Goal: Task Accomplishment & Management: Manage account settings

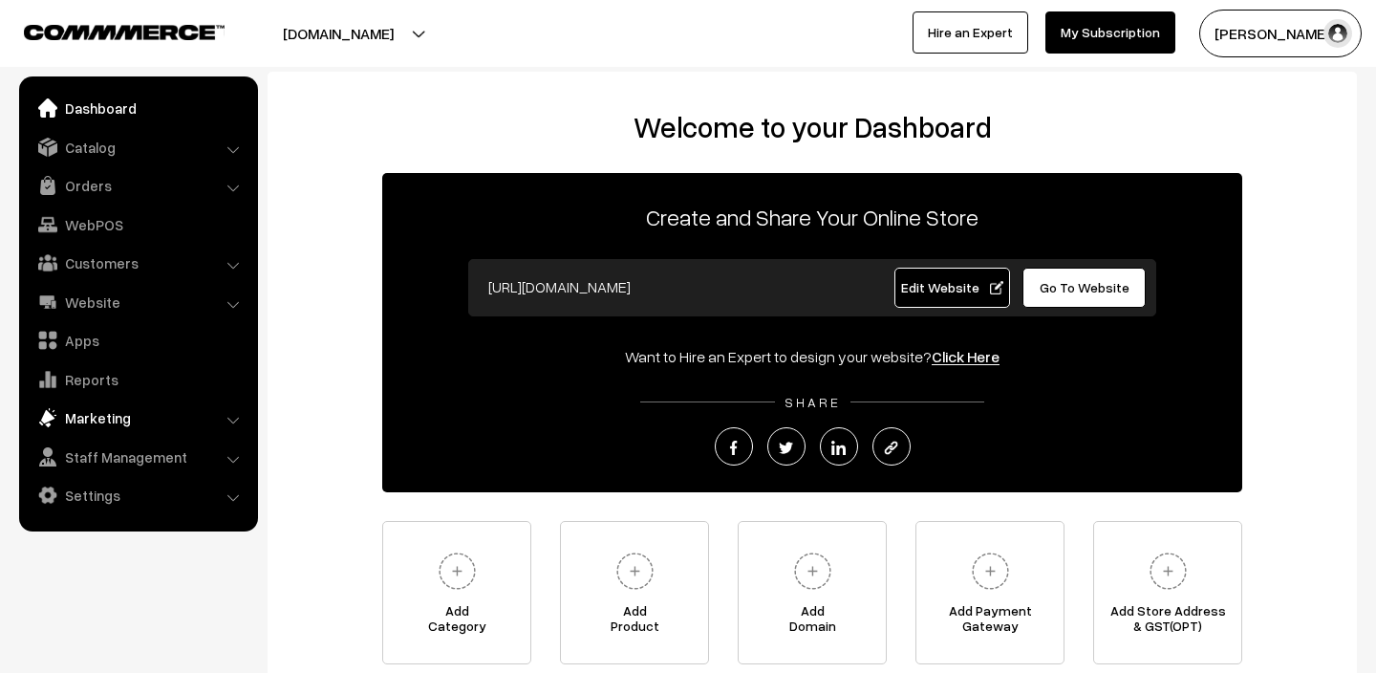
click at [109, 418] on link "Marketing" at bounding box center [137, 417] width 227 height 34
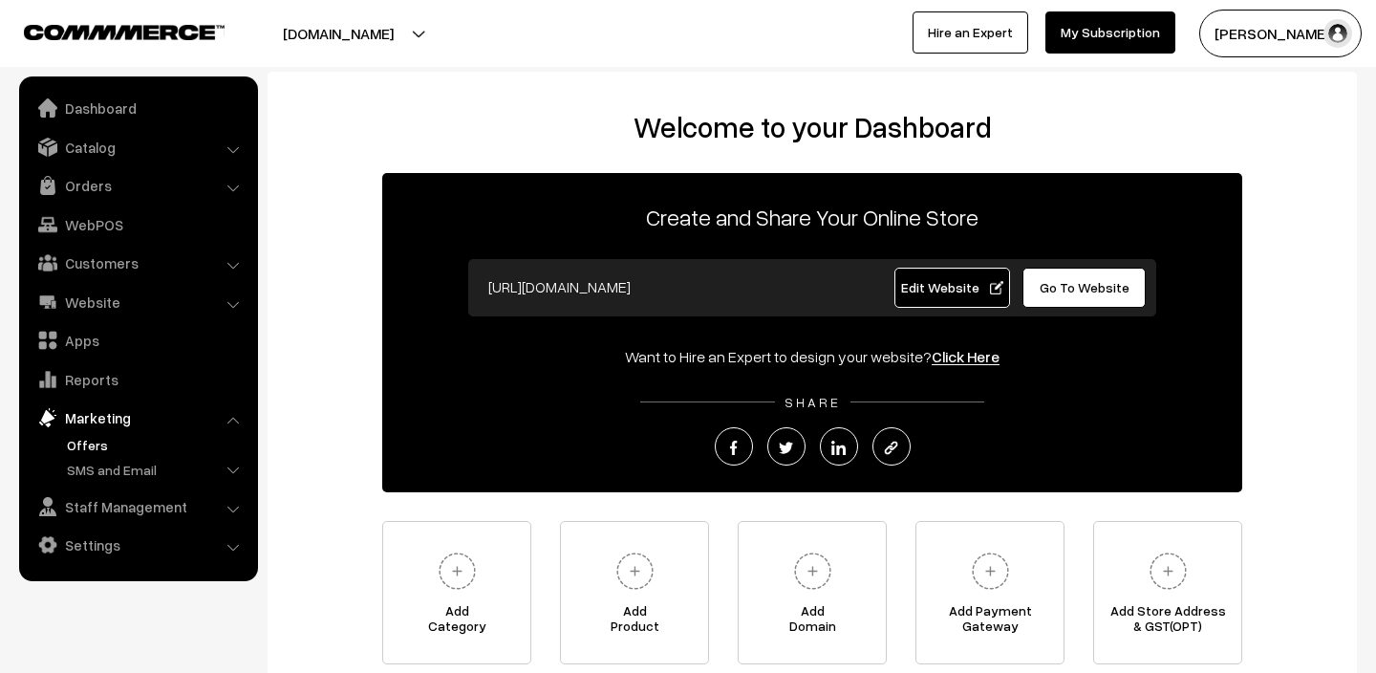
click at [93, 446] on link "Offers" at bounding box center [156, 445] width 189 height 20
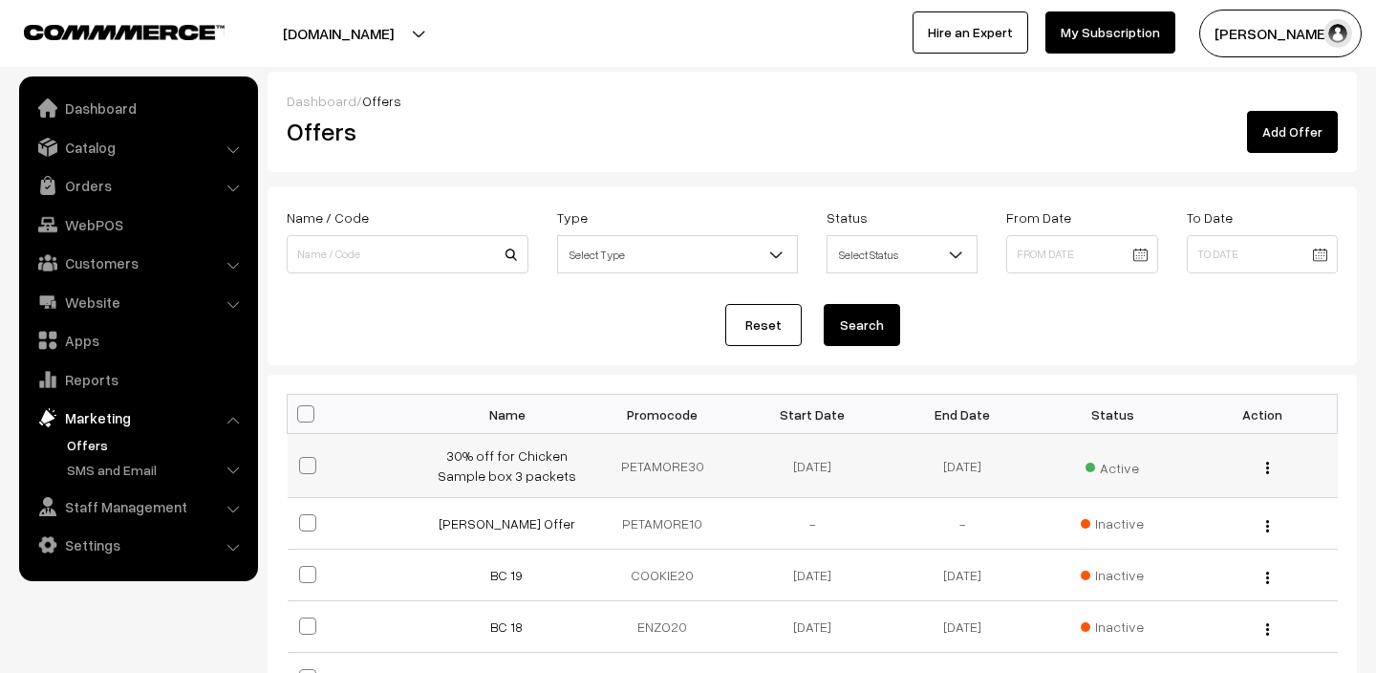
click at [1266, 463] on img "button" at bounding box center [1267, 467] width 3 height 12
click at [1191, 494] on link "Edit" at bounding box center [1182, 495] width 162 height 42
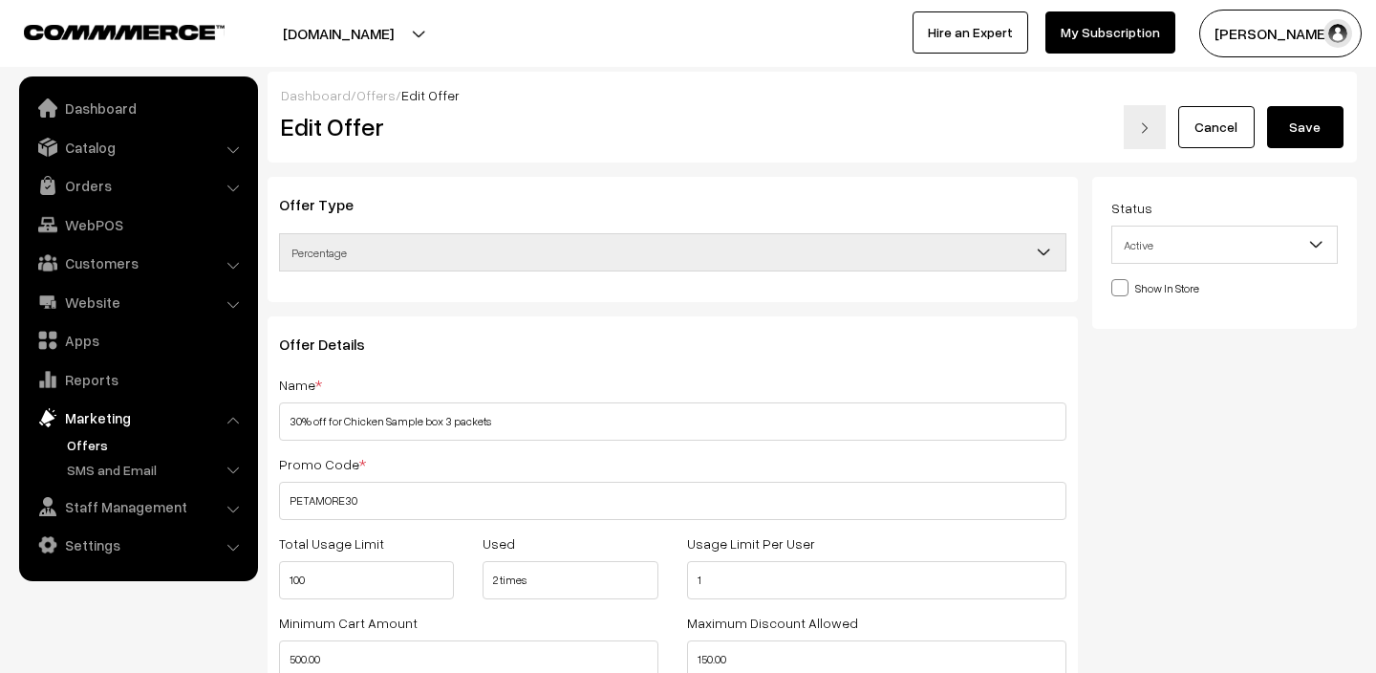
select select
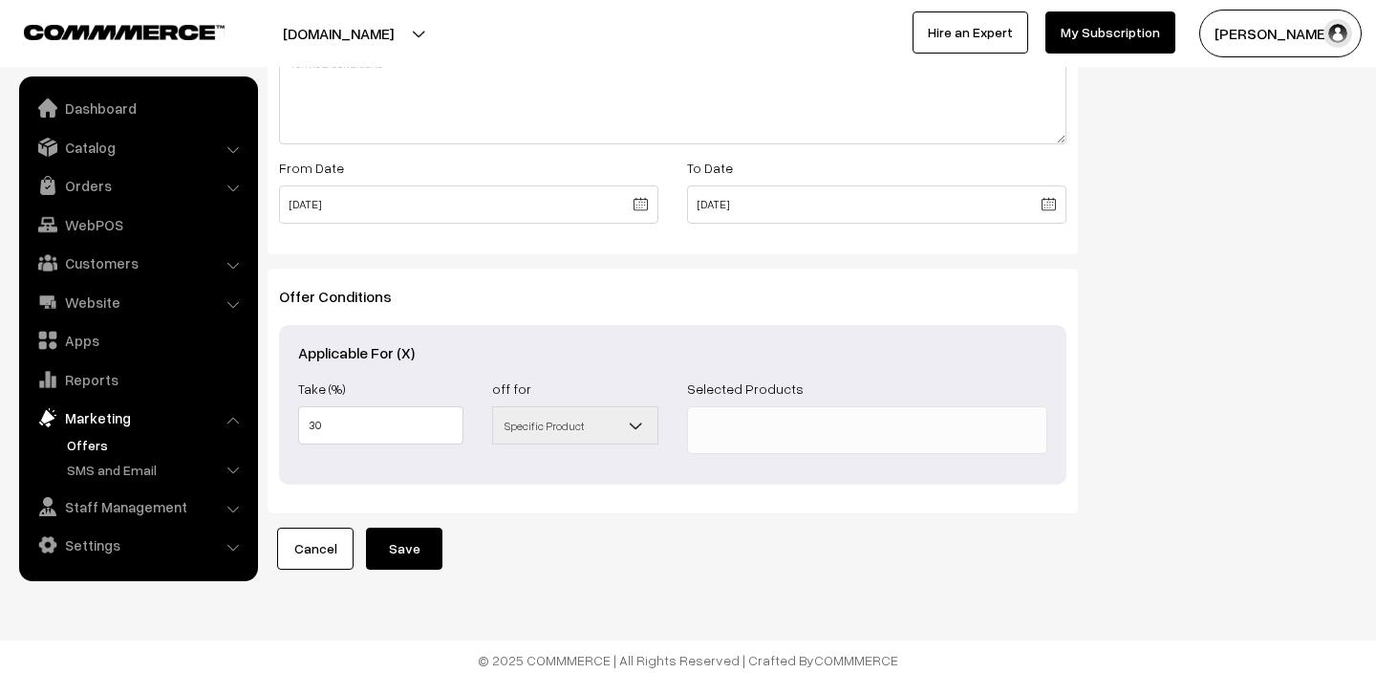
scroll to position [746, 0]
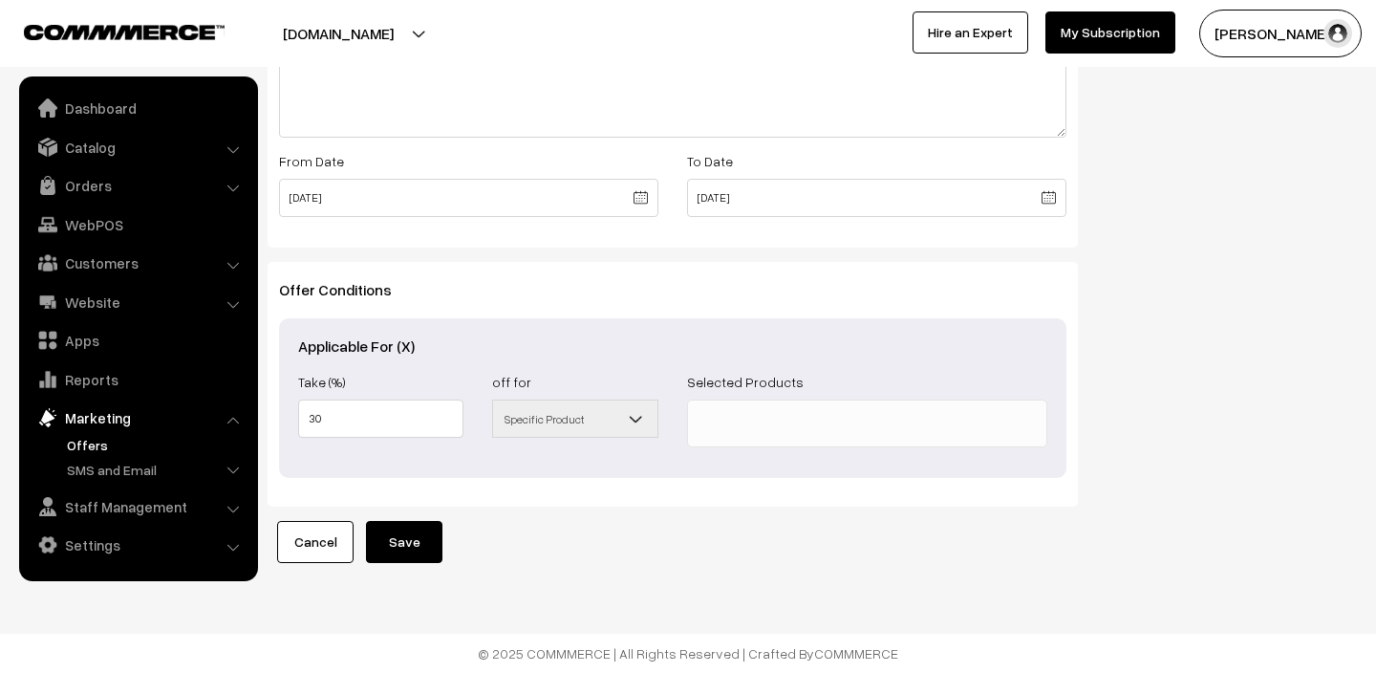
click at [595, 427] on span "Specific Product" at bounding box center [574, 418] width 163 height 33
click at [638, 422] on b at bounding box center [636, 418] width 19 height 19
click at [638, 412] on b at bounding box center [636, 418] width 19 height 19
click at [719, 439] on span at bounding box center [867, 423] width 360 height 48
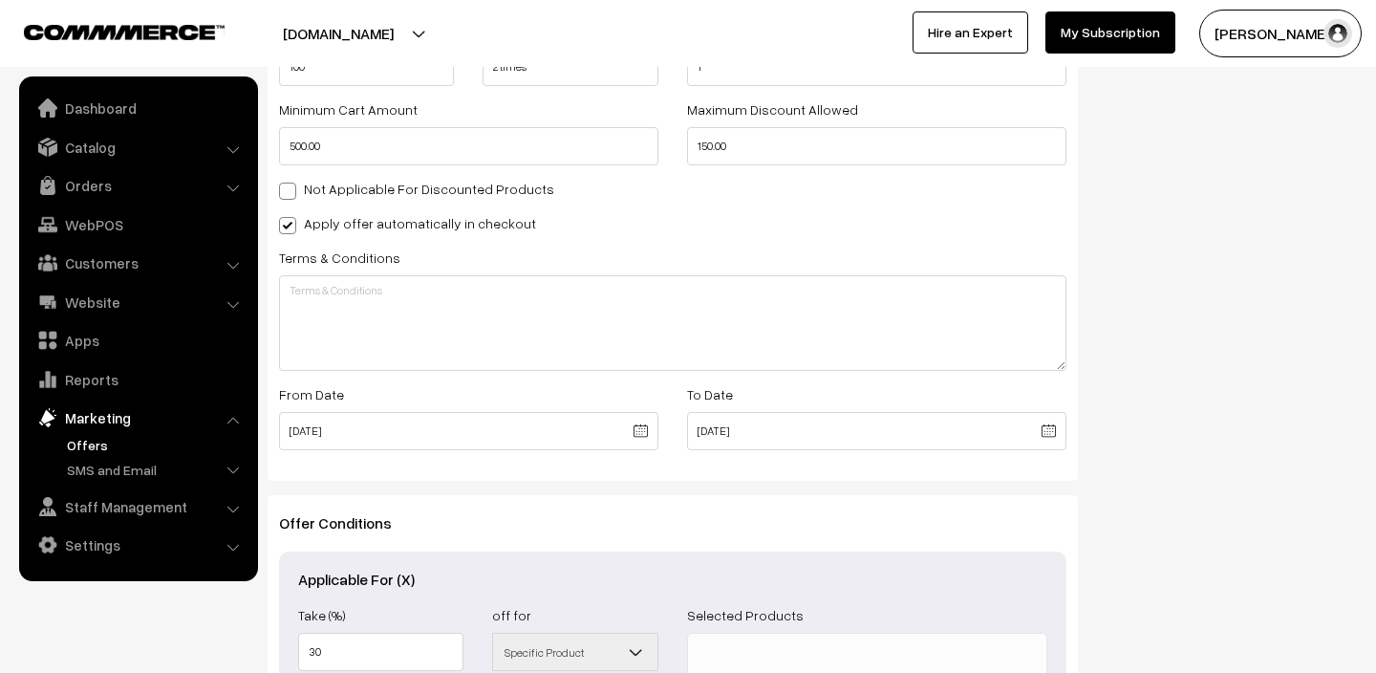
scroll to position [485, 0]
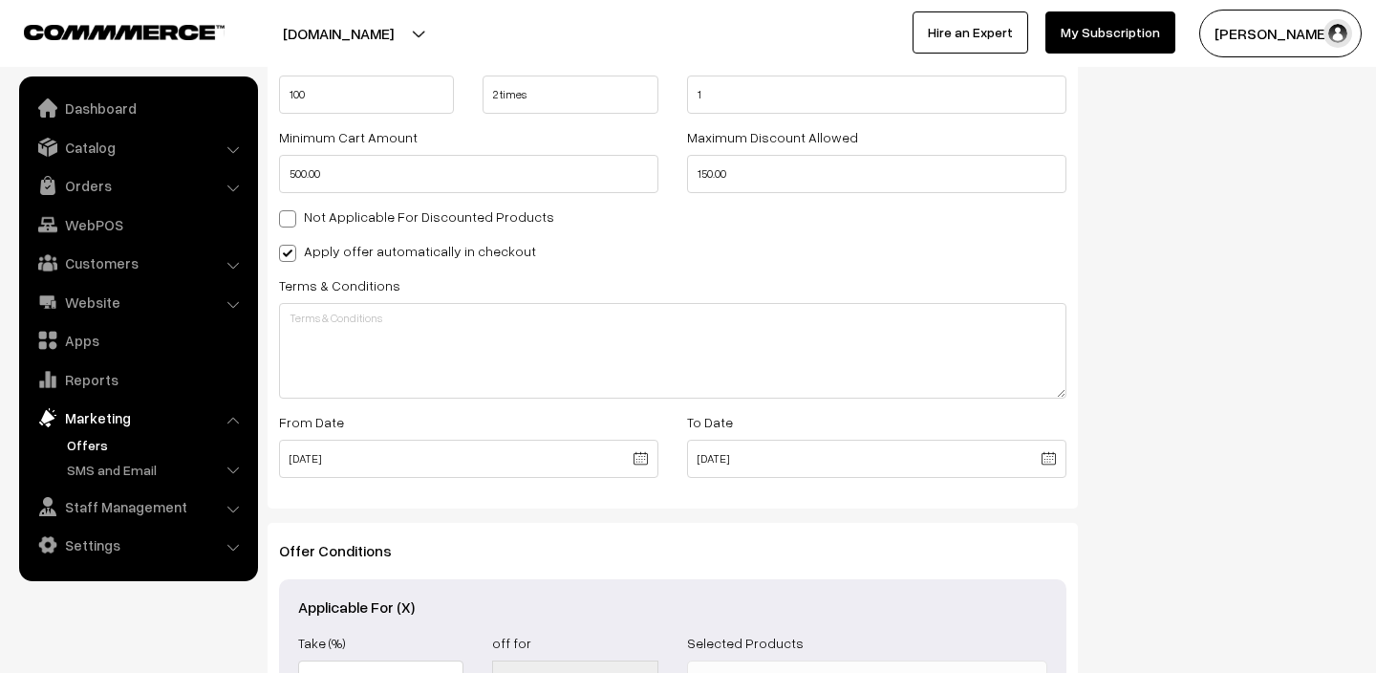
click at [290, 255] on span at bounding box center [287, 253] width 17 height 17
click at [290, 255] on input "Apply offer automatically in checkout" at bounding box center [285, 250] width 12 height 12
checkbox input "false"
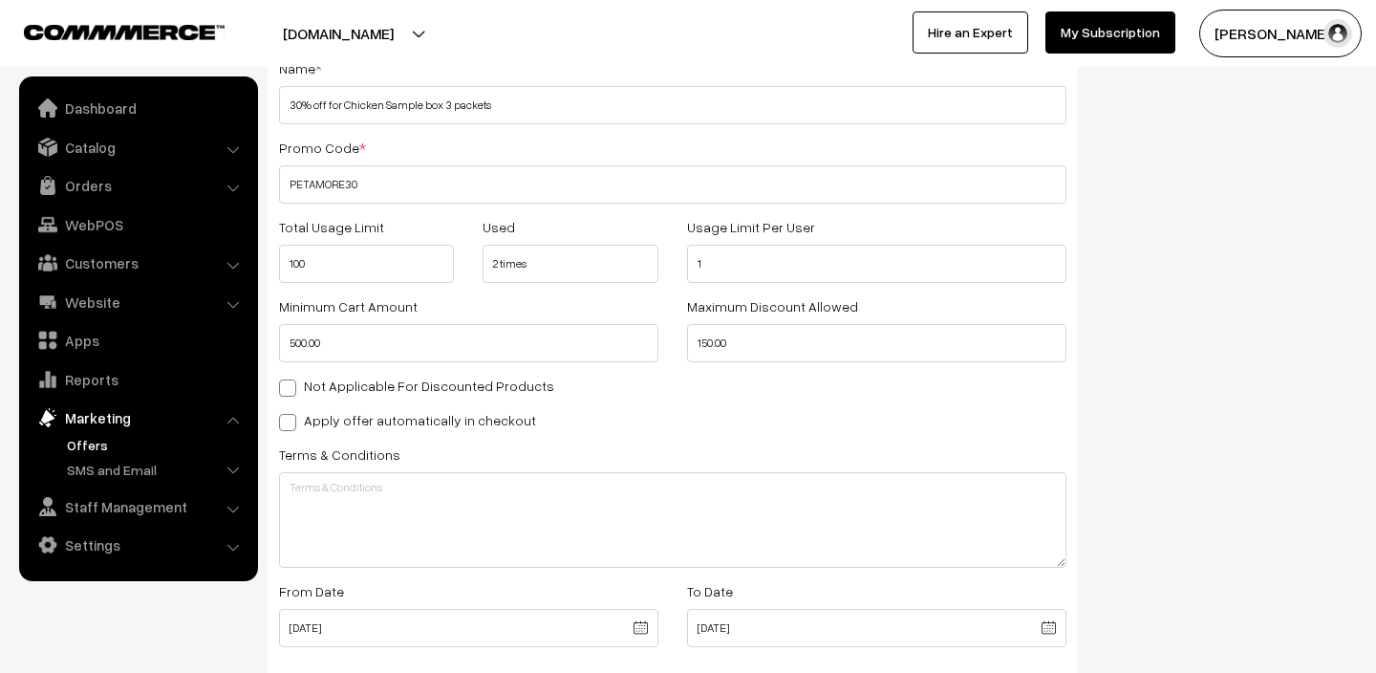
scroll to position [317, 0]
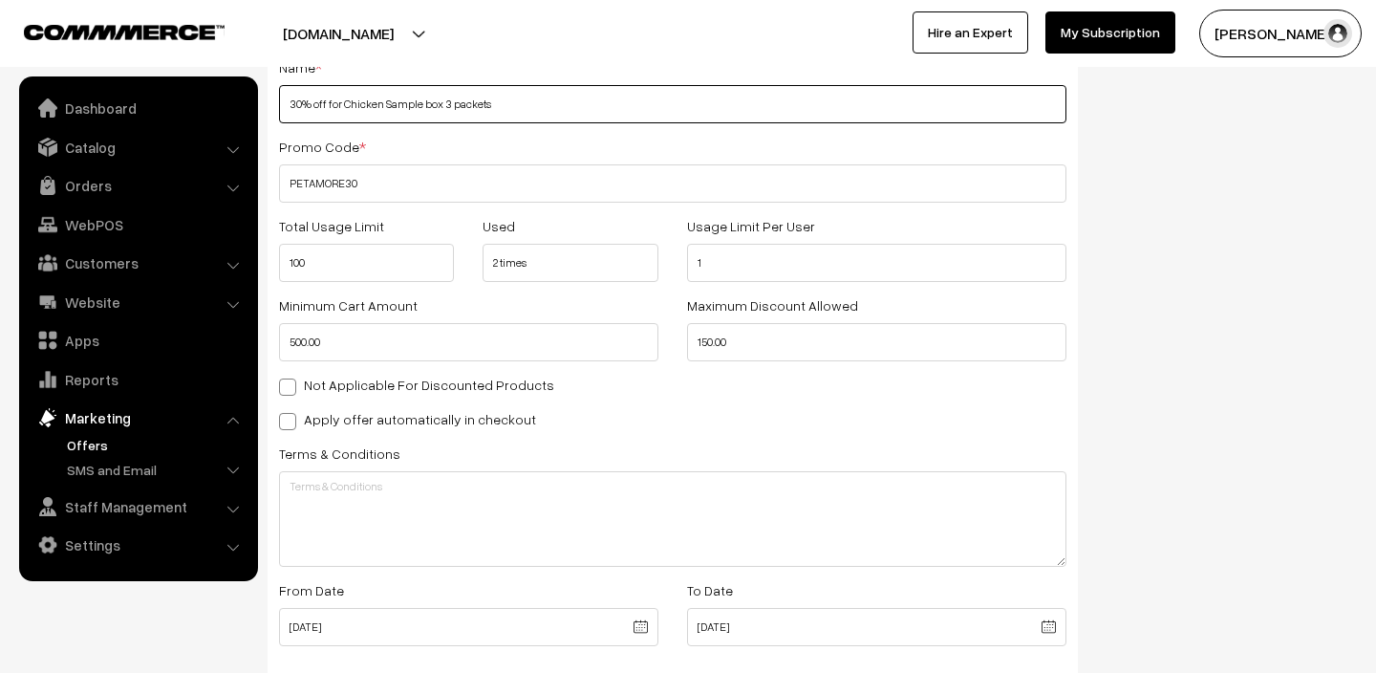
drag, startPoint x: 503, startPoint y: 99, endPoint x: 344, endPoint y: 98, distance: 158.6
click at [344, 98] on input "30% off for Chicken Sample box 3 packets" at bounding box center [672, 104] width 787 height 38
type input "30% off for Trial Box"
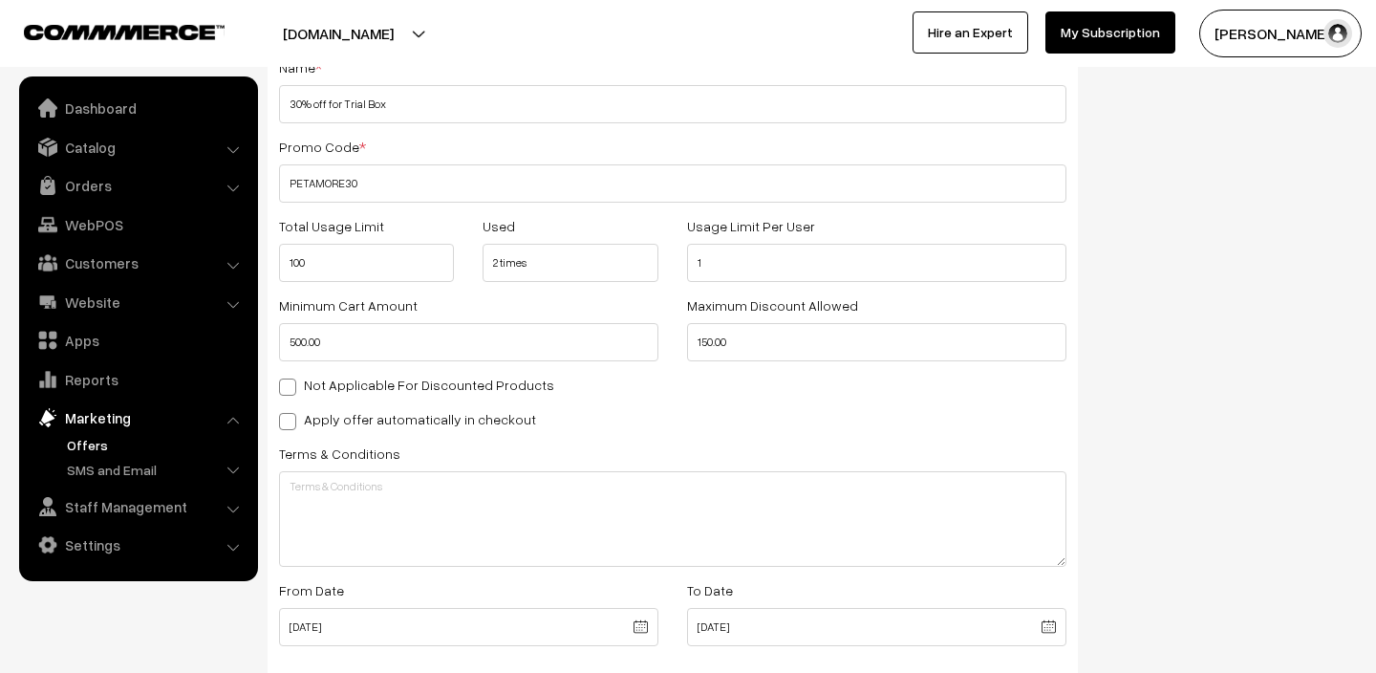
click at [1108, 389] on div "Status Active Inactive Active Show In Store Publish Date" at bounding box center [1232, 426] width 280 height 1133
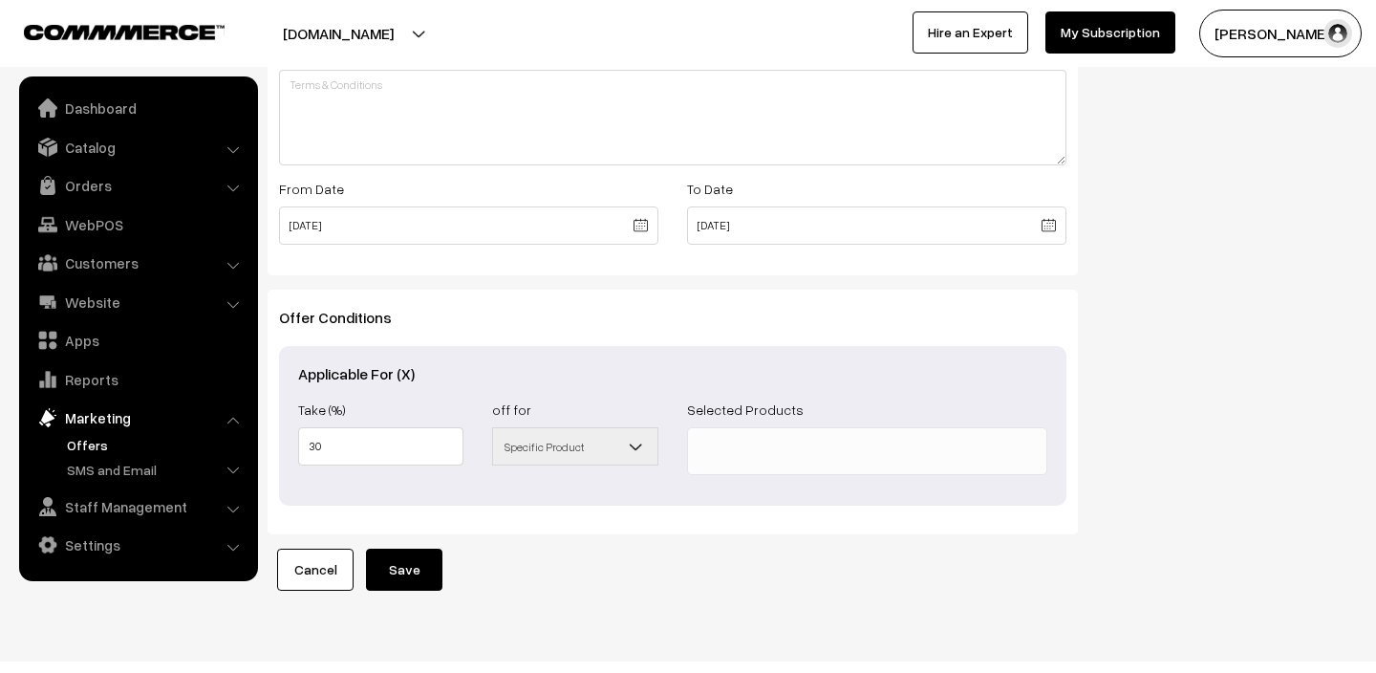
scroll to position [723, 0]
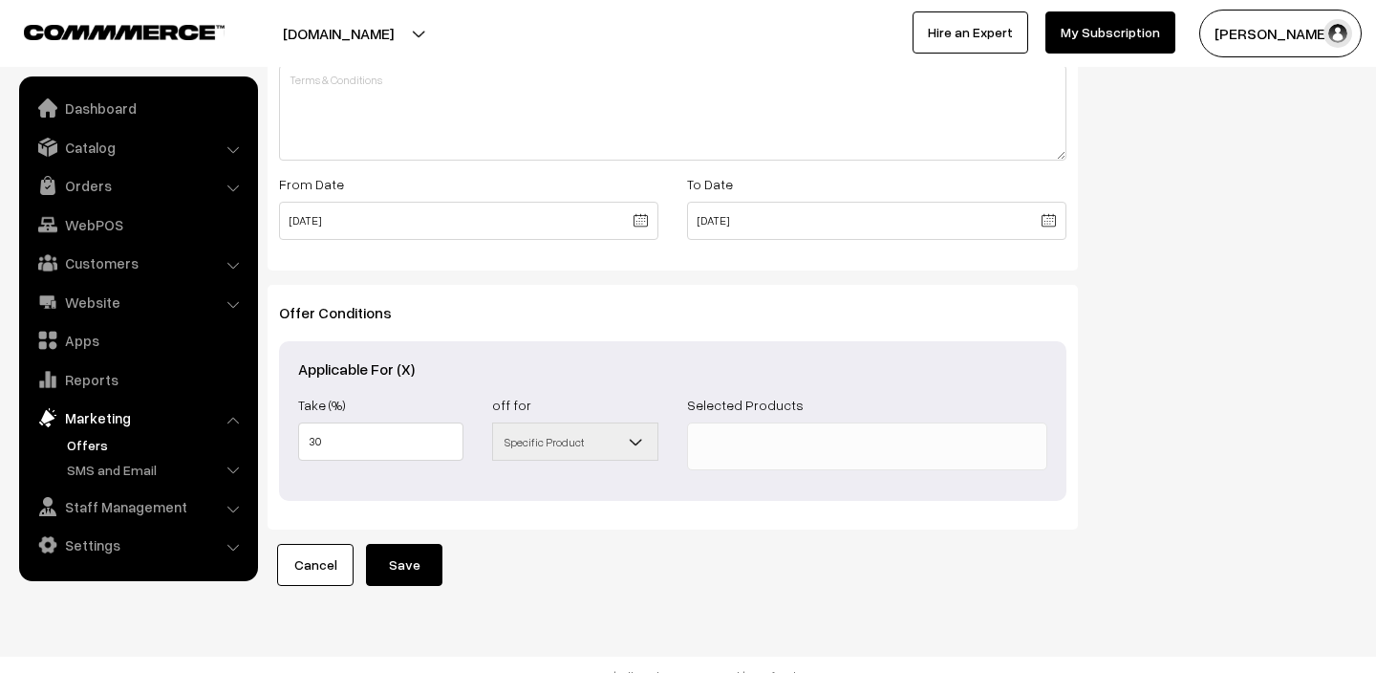
click at [623, 439] on span "Specific Product" at bounding box center [574, 441] width 163 height 33
click at [643, 440] on b at bounding box center [636, 441] width 19 height 19
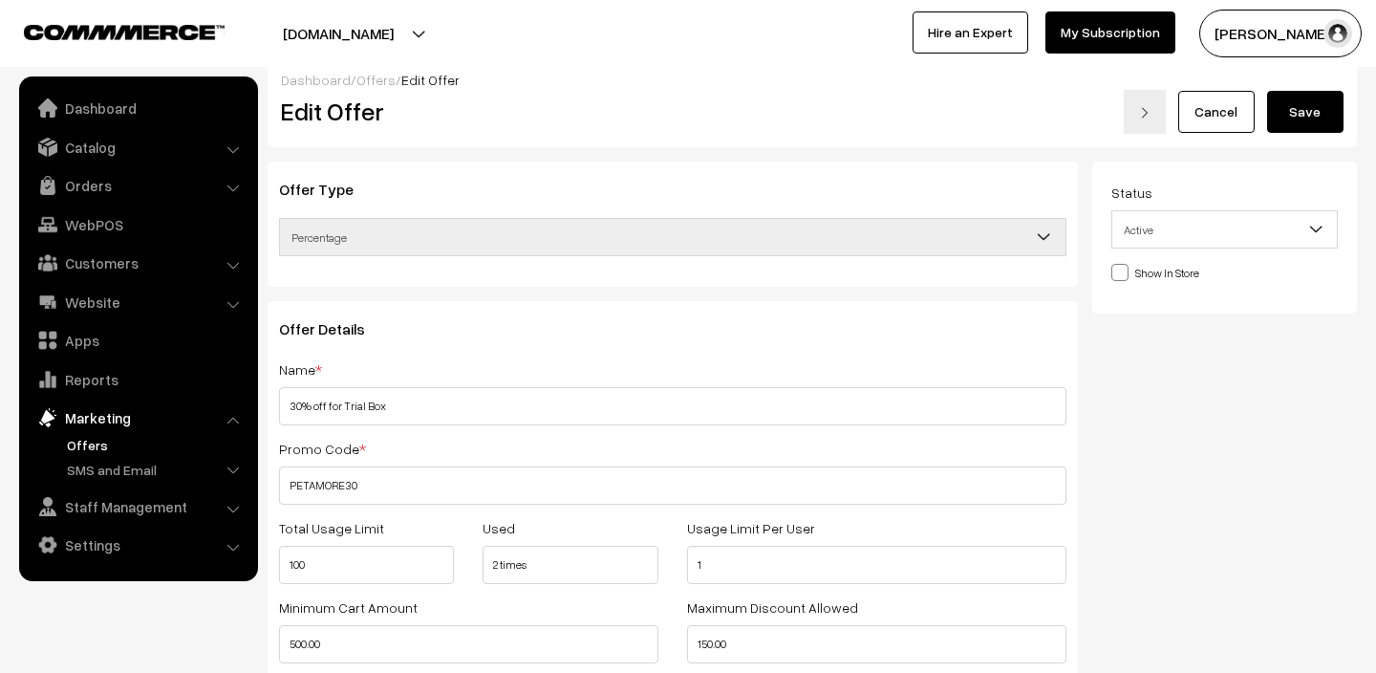
scroll to position [0, 0]
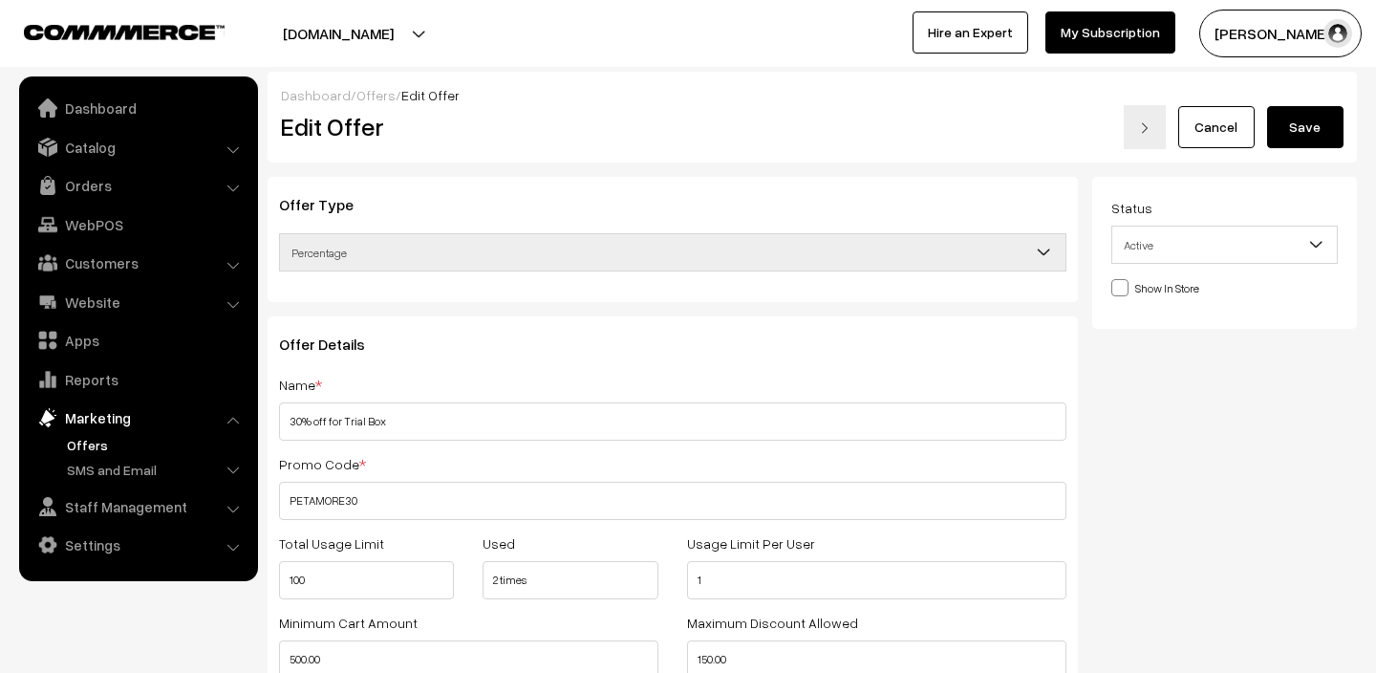
click at [1251, 244] on span "Active" at bounding box center [1224, 244] width 225 height 33
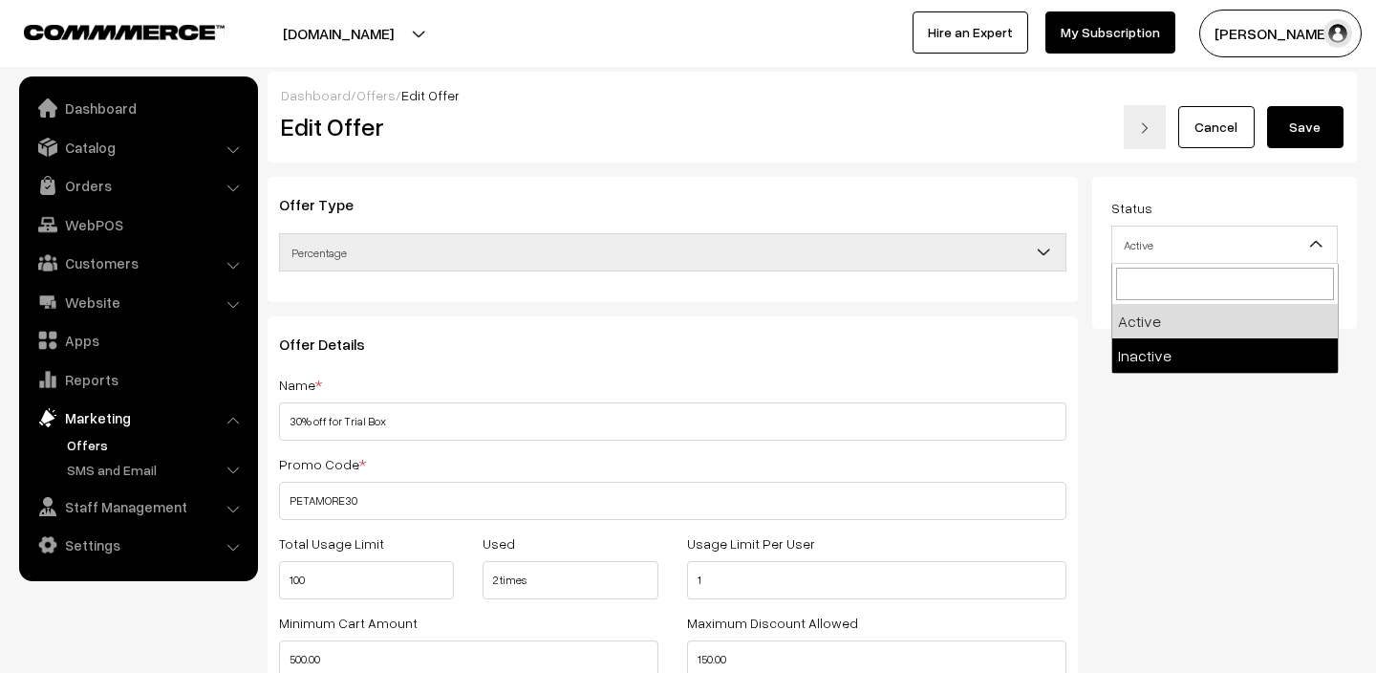
select select "2"
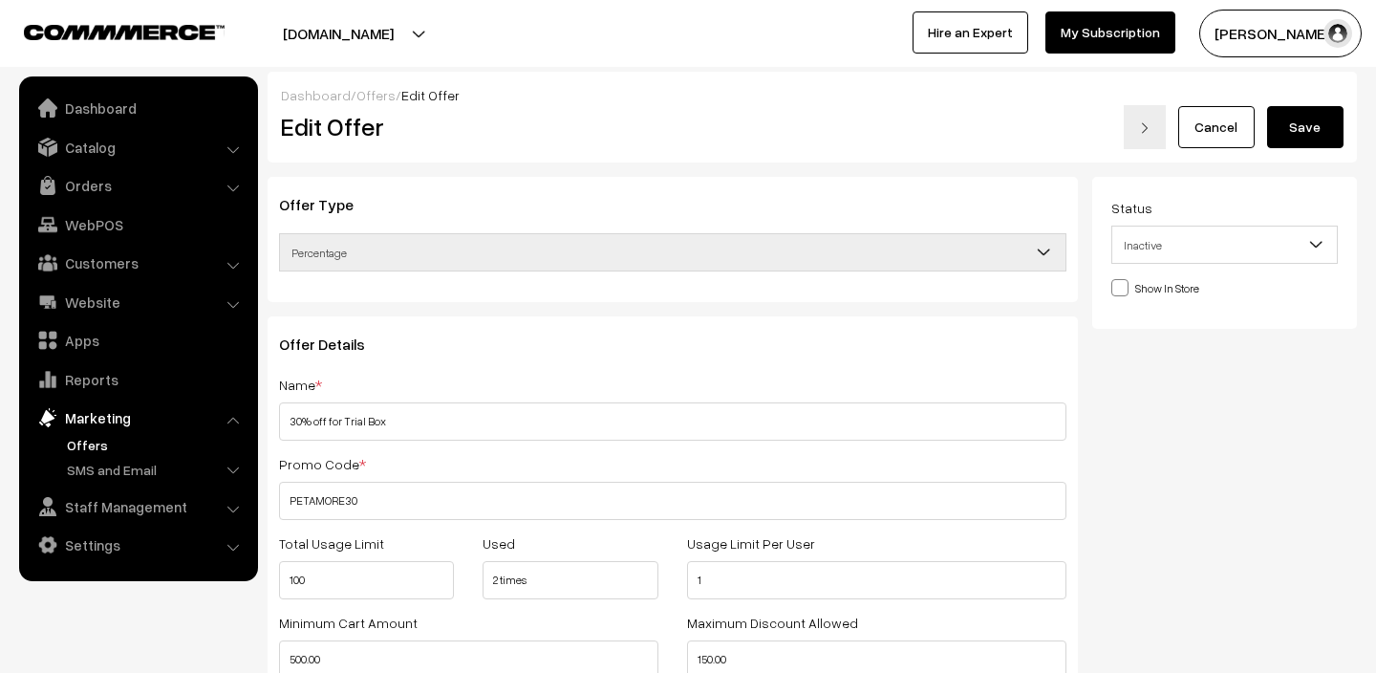
click at [1289, 136] on button "Save" at bounding box center [1305, 127] width 76 height 42
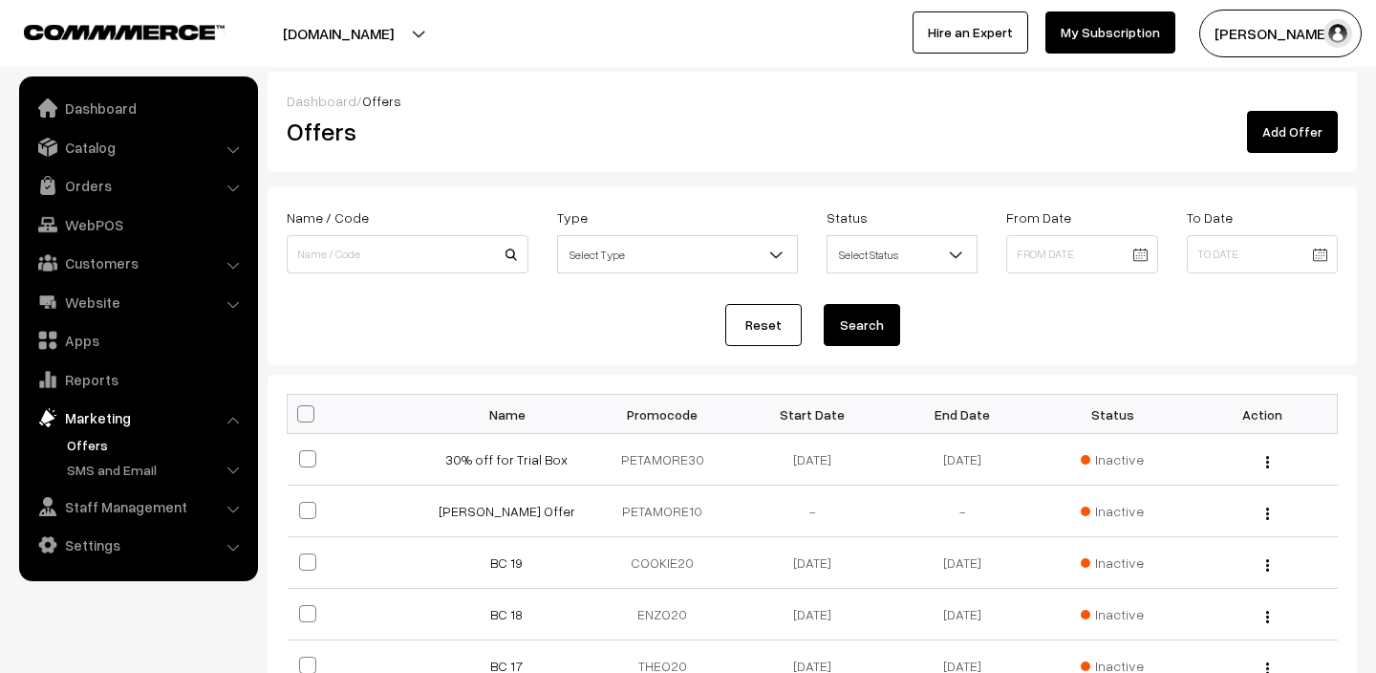
click at [1291, 145] on link "Add Offer" at bounding box center [1292, 132] width 91 height 42
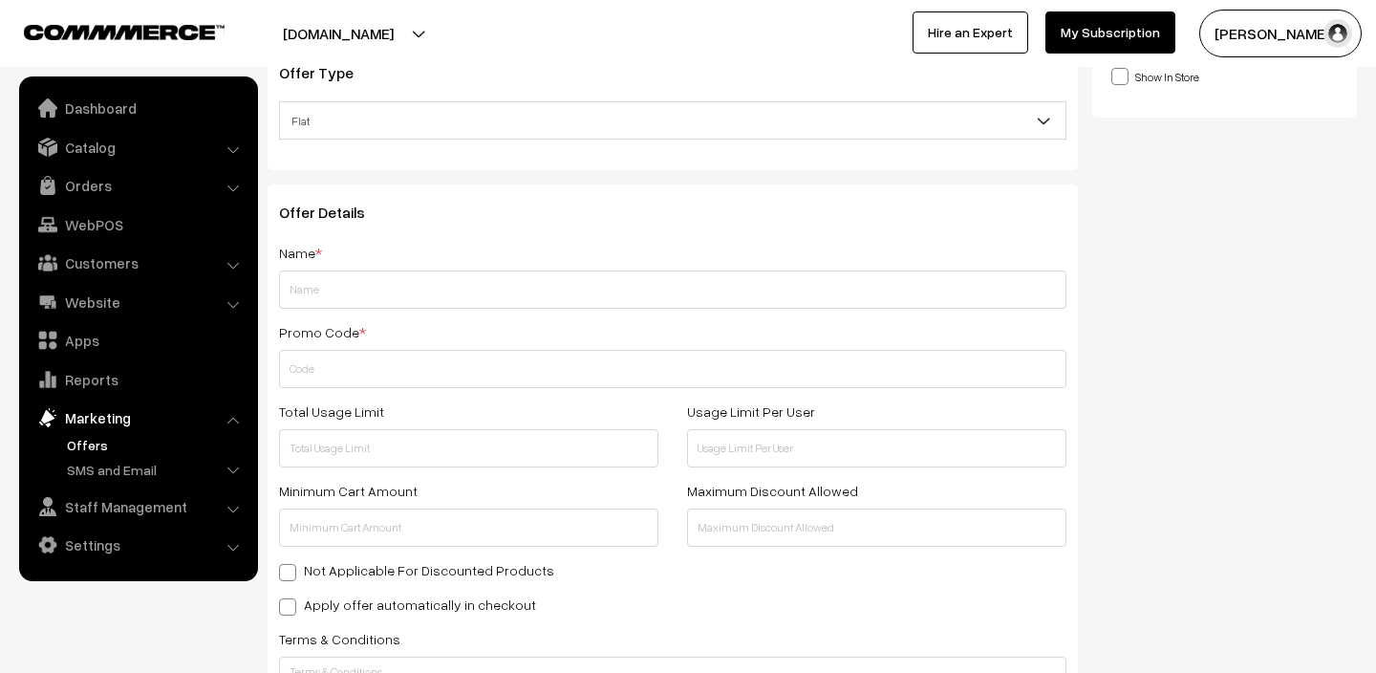
scroll to position [133, 0]
click at [475, 288] on input "text" at bounding box center [672, 287] width 787 height 38
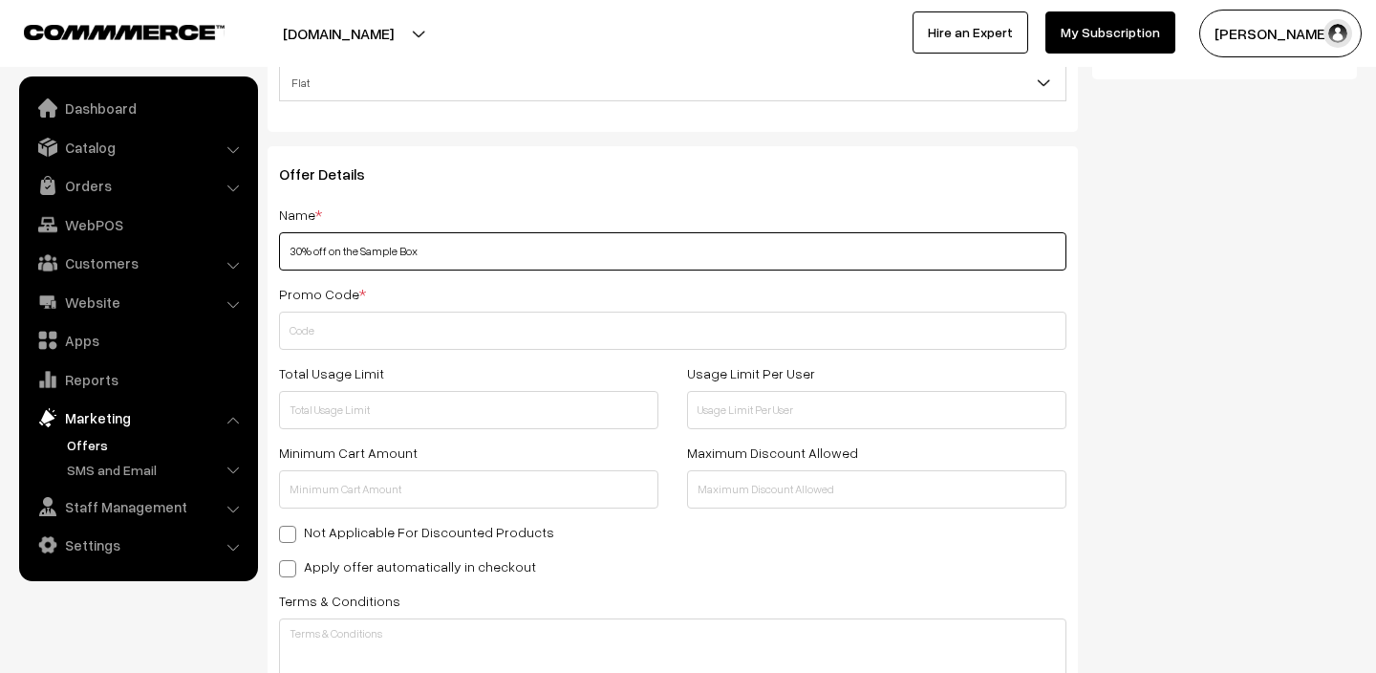
scroll to position [176, 0]
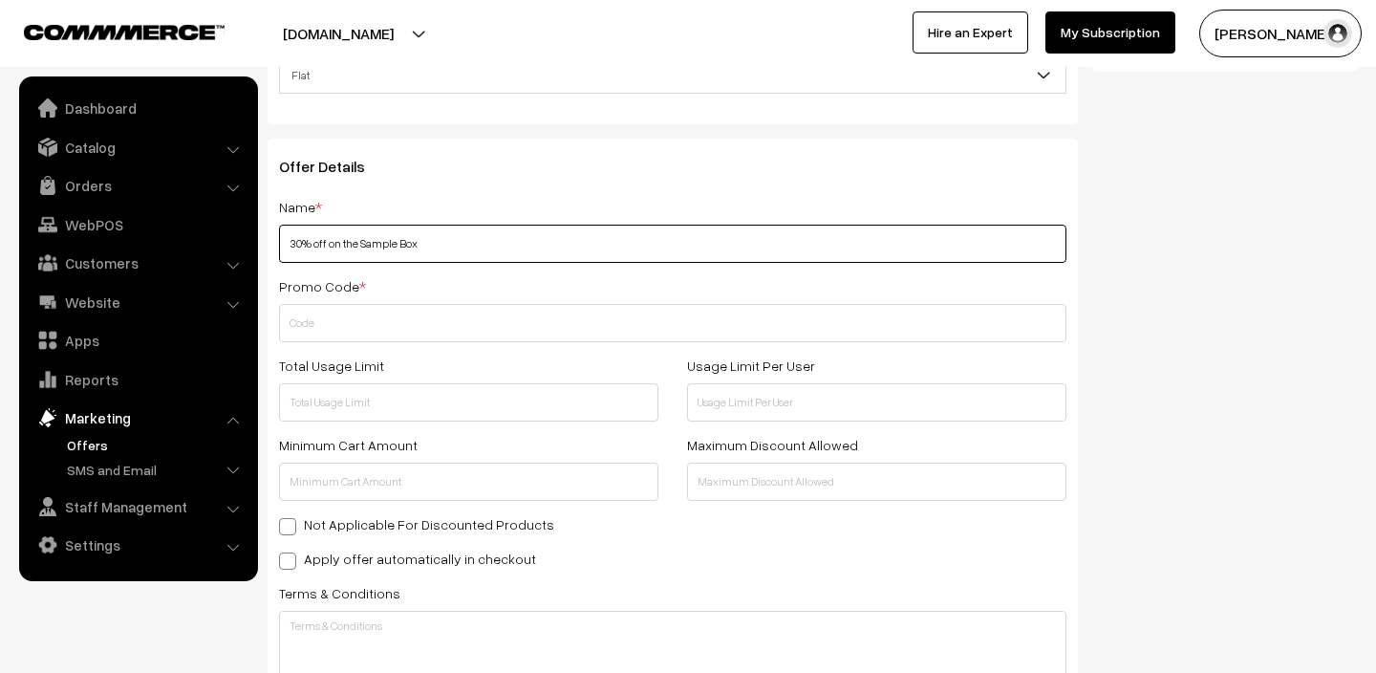
type input "30% off on the Sample Box"
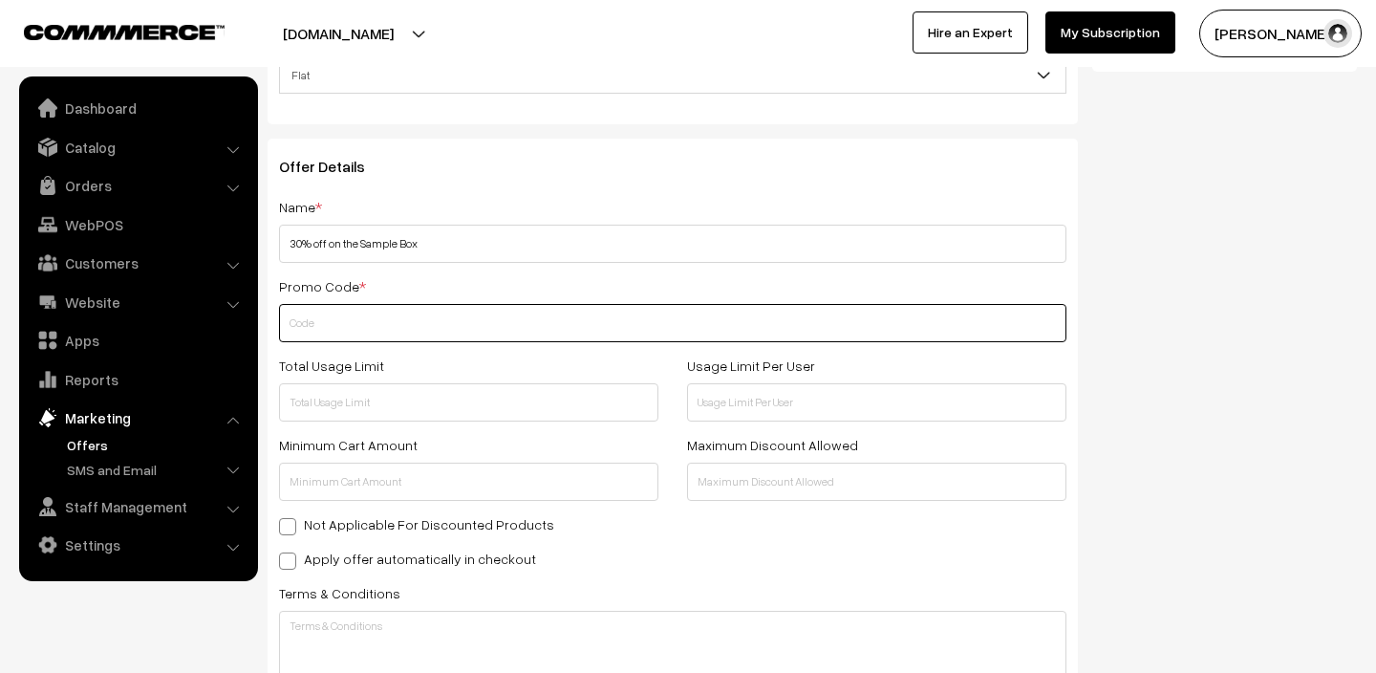
click at [407, 312] on input "text" at bounding box center [672, 323] width 787 height 38
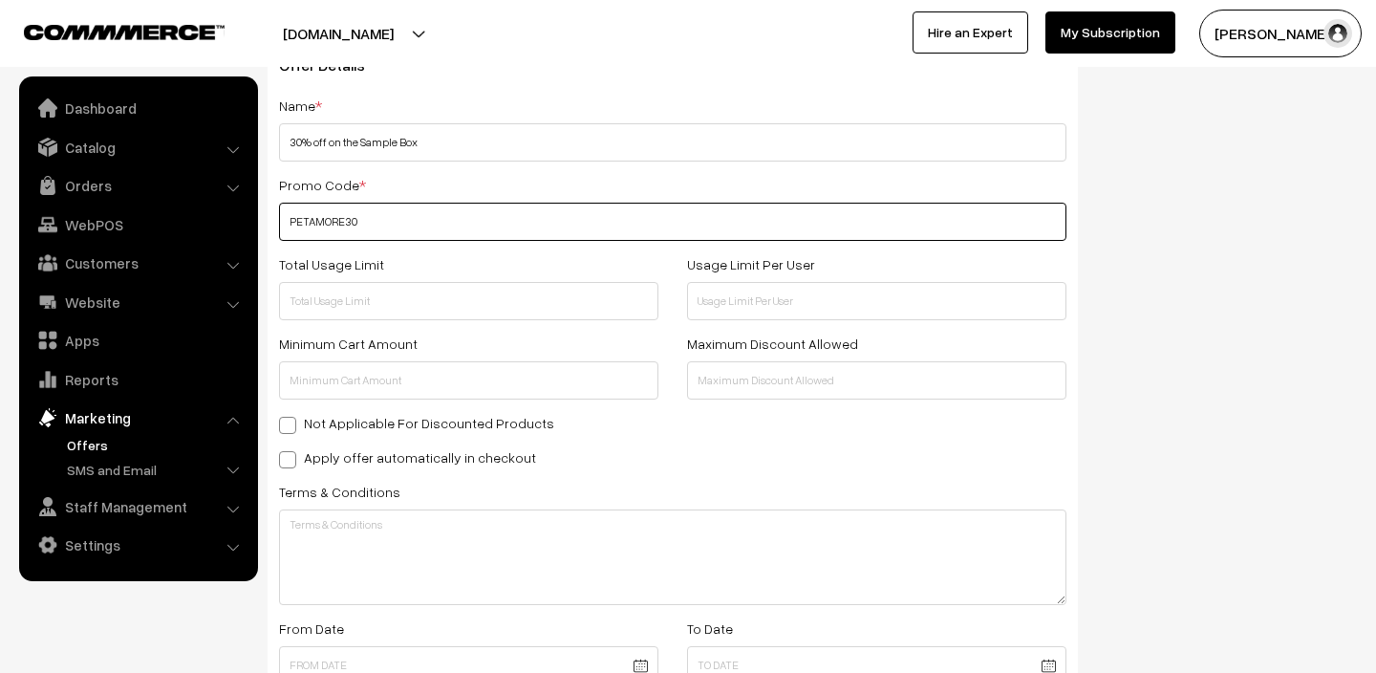
scroll to position [294, 0]
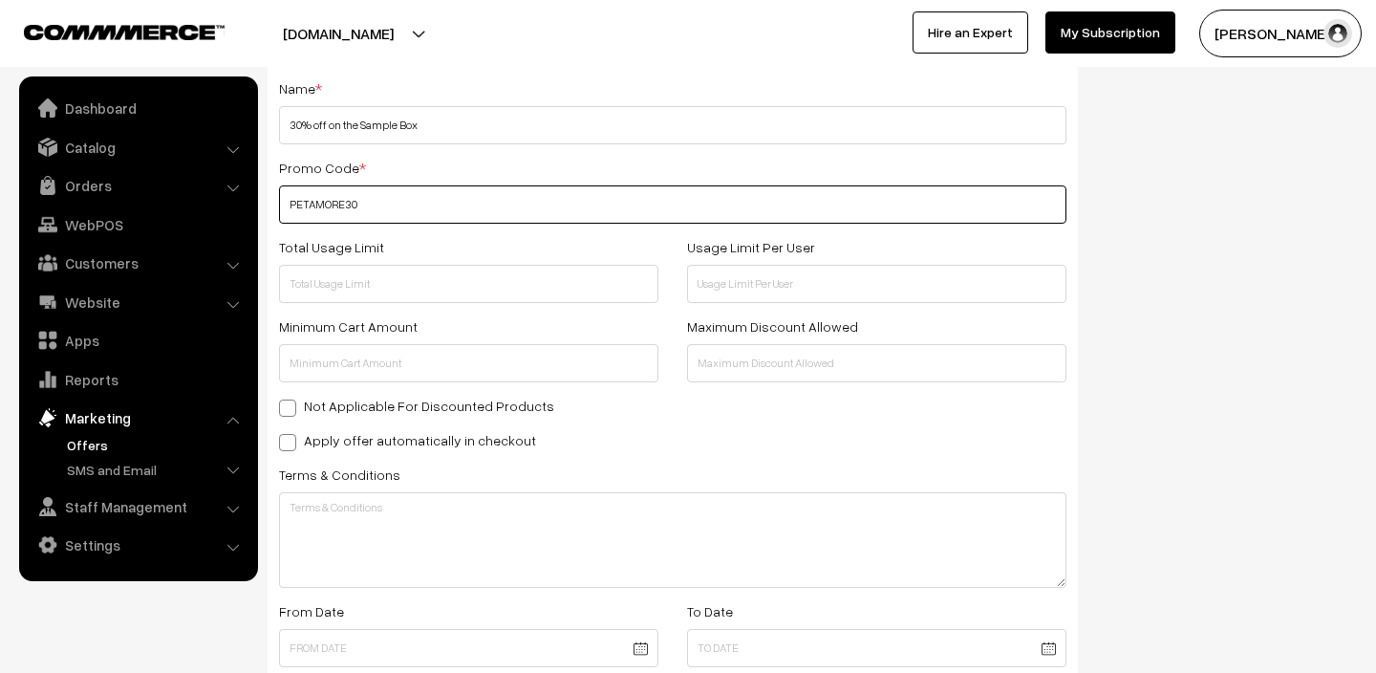
type input "PETAMORE30"
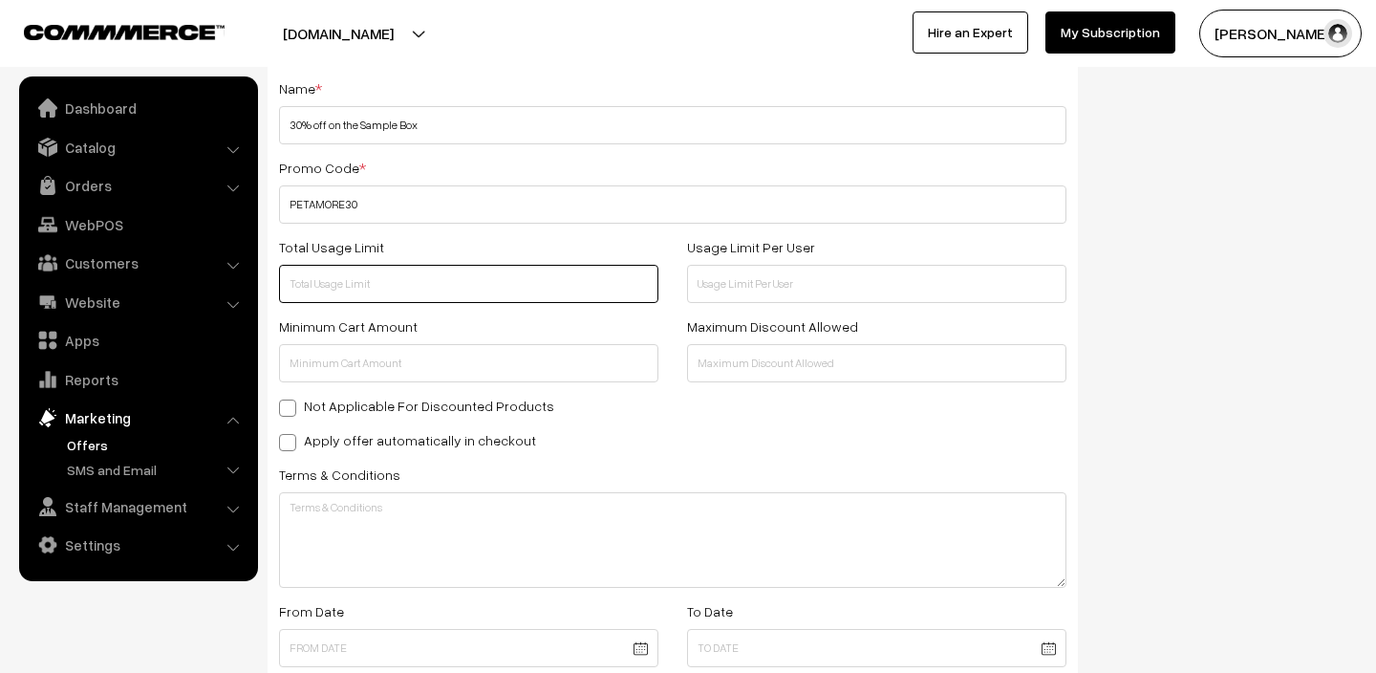
click at [420, 292] on input "text" at bounding box center [468, 284] width 379 height 38
type input "100"
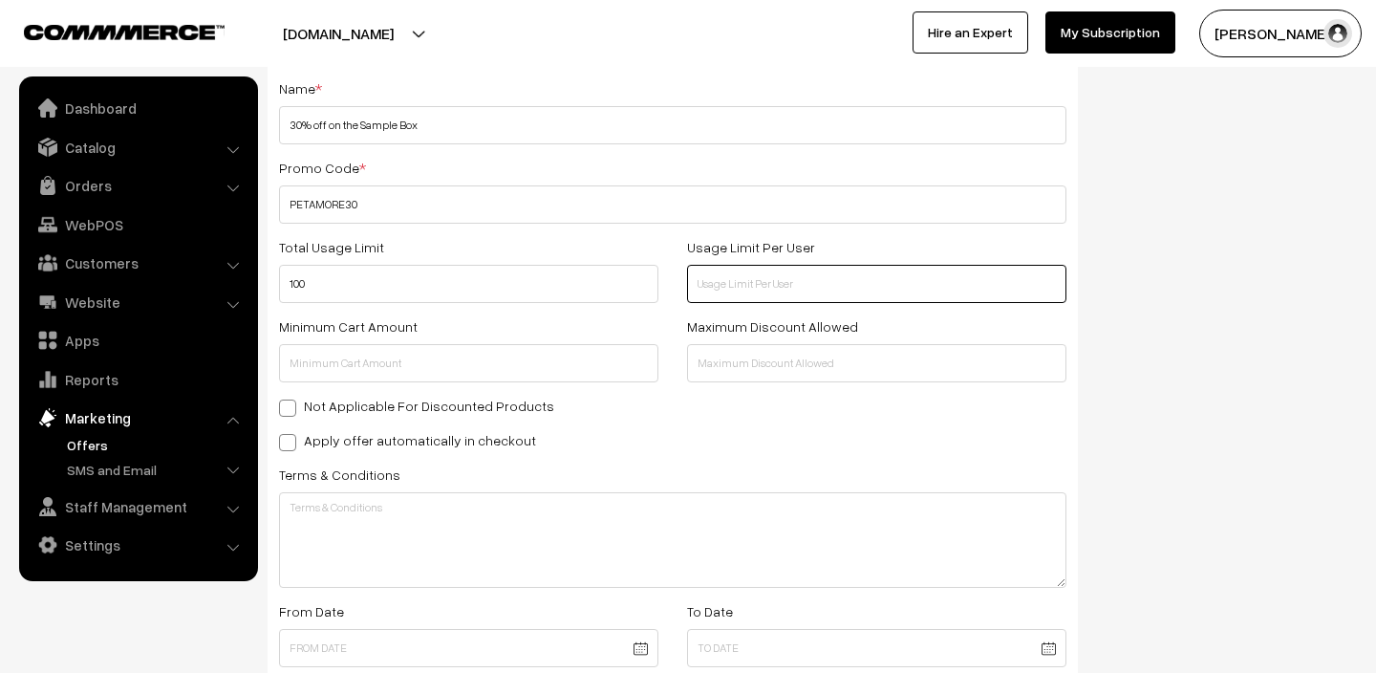
click at [738, 287] on input "text" at bounding box center [876, 284] width 379 height 38
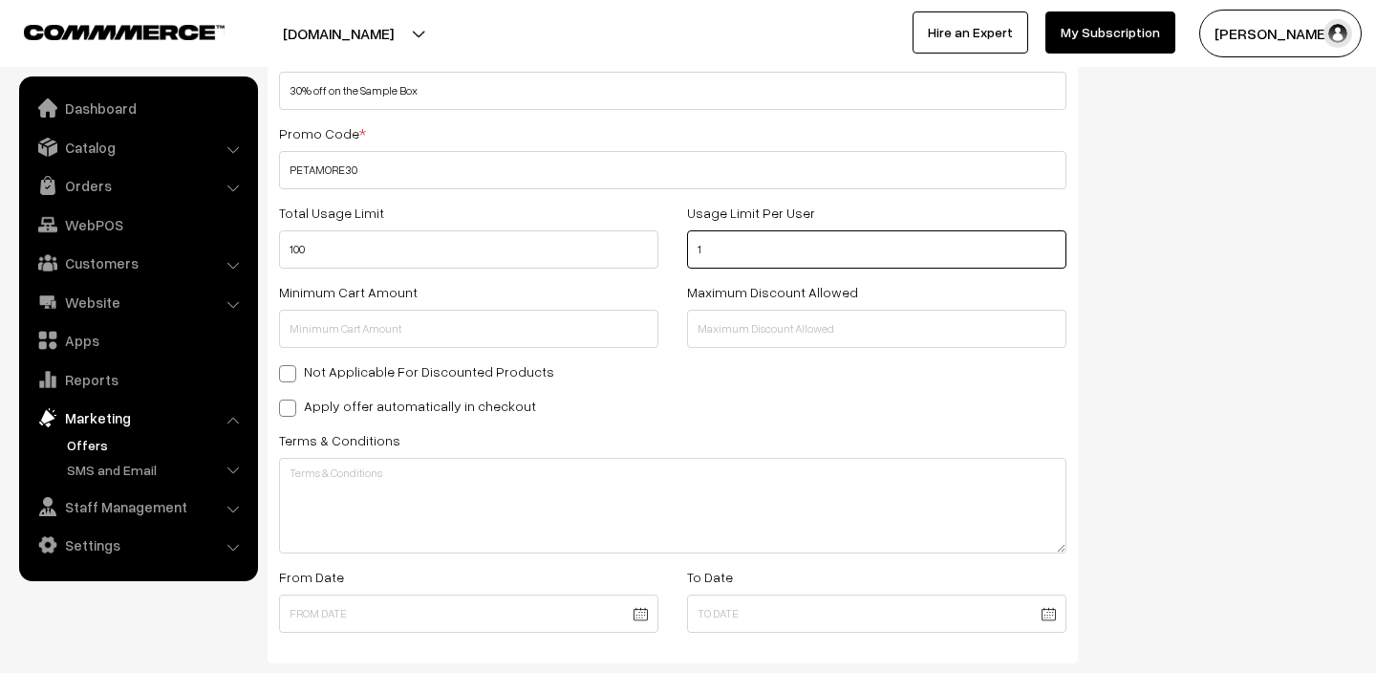
scroll to position [339, 0]
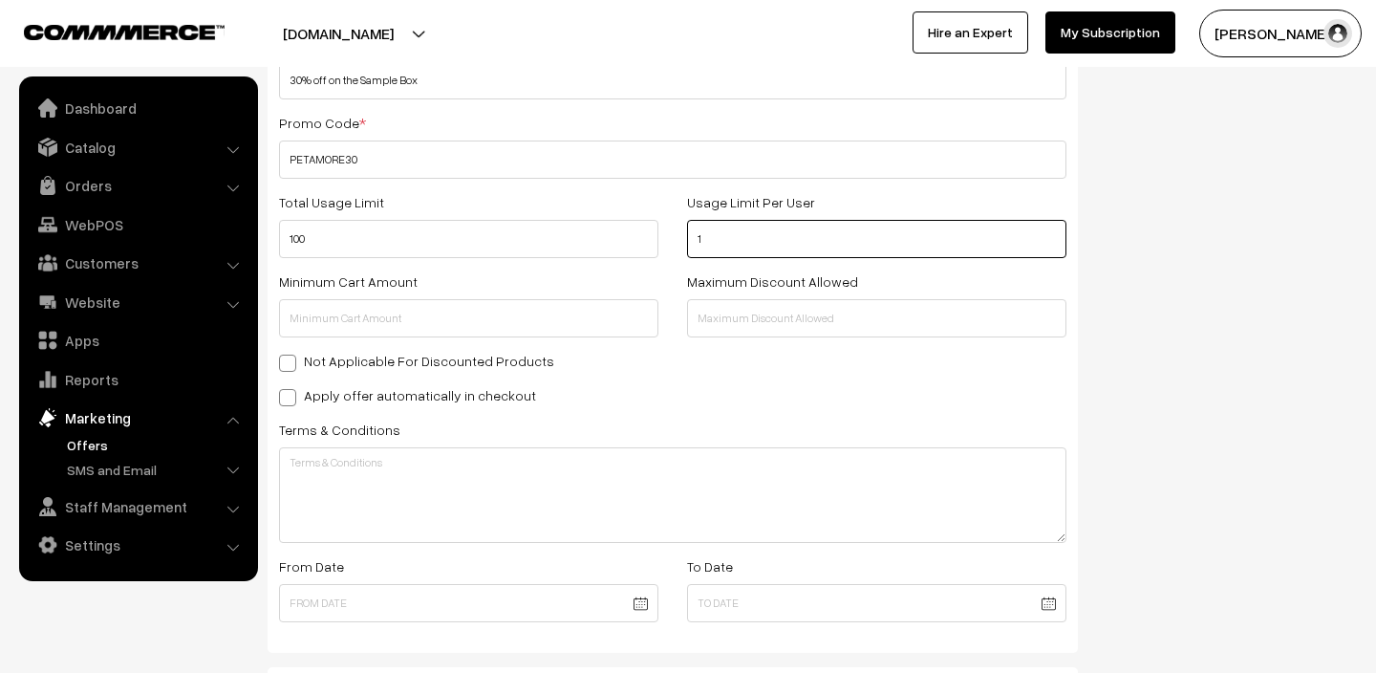
type input "1"
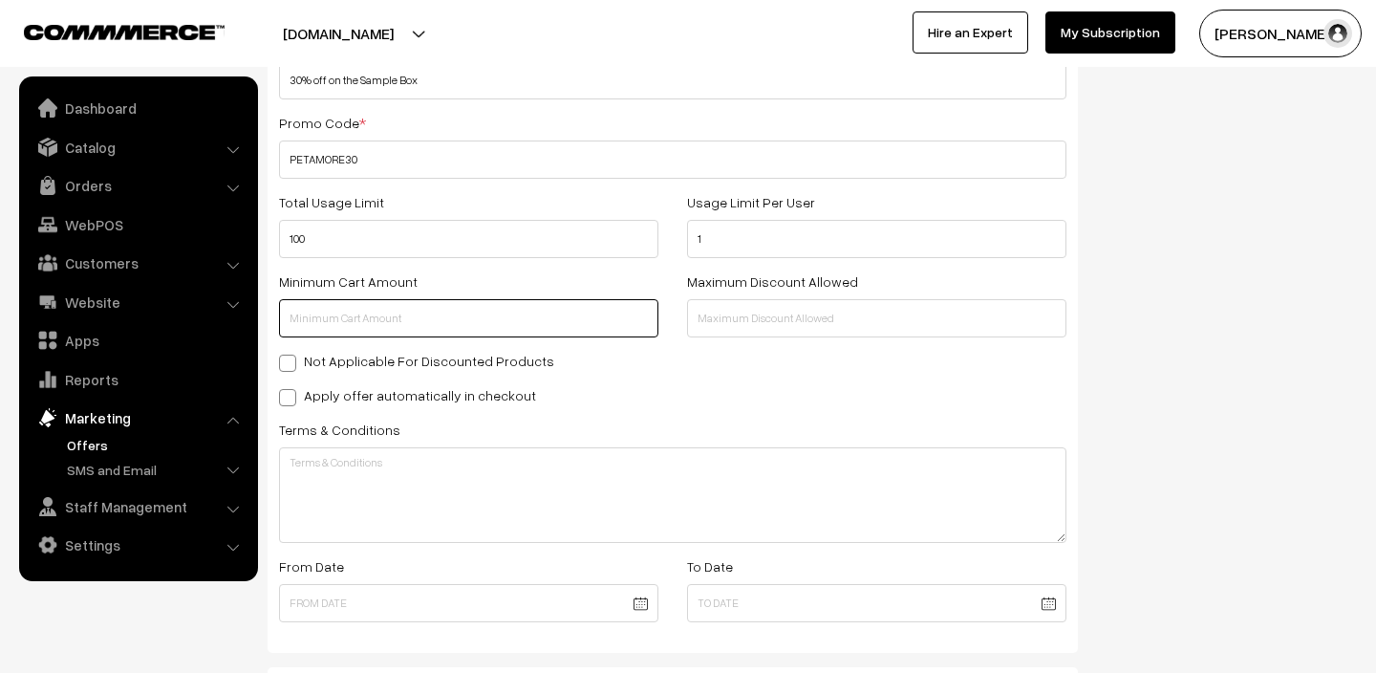
click at [416, 319] on input "text" at bounding box center [468, 318] width 379 height 38
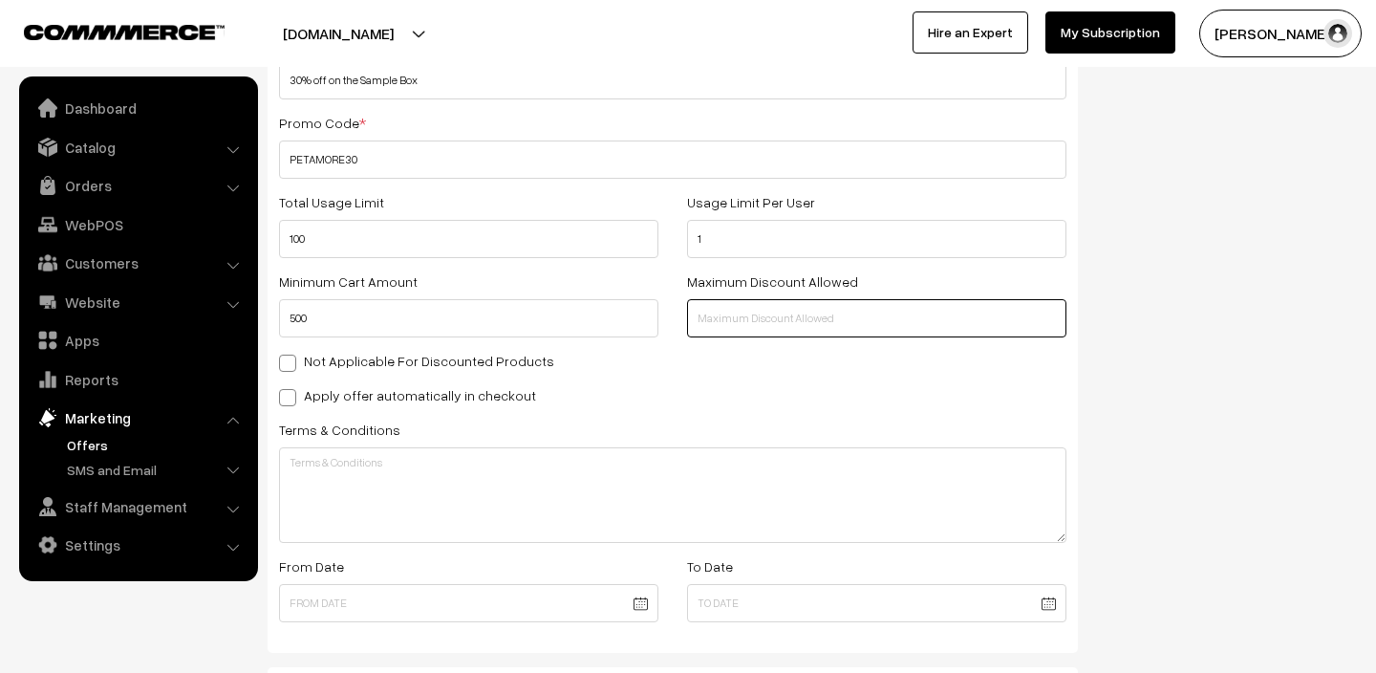
click at [727, 315] on input "text" at bounding box center [876, 318] width 379 height 38
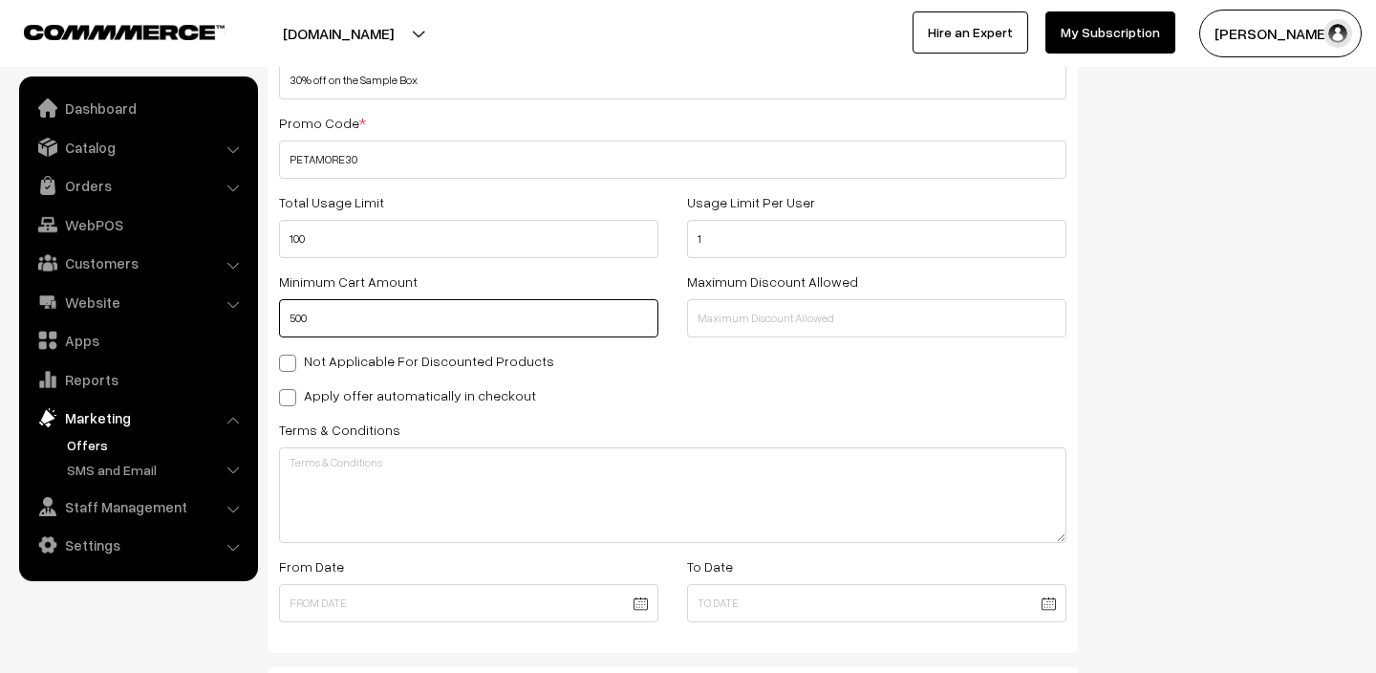
click at [361, 321] on input "500" at bounding box center [468, 318] width 379 height 38
type input "5"
click at [1161, 408] on div "Show In Store Publish Date" at bounding box center [1232, 398] width 280 height 1124
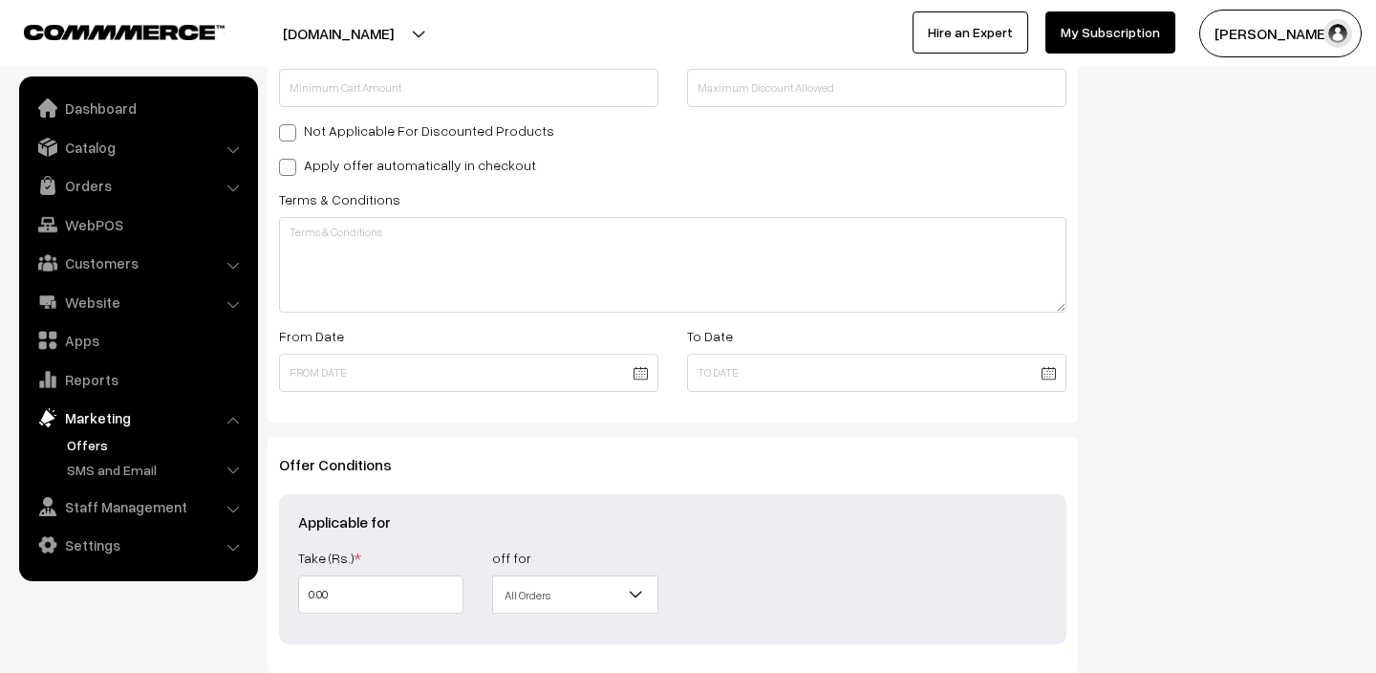
scroll to position [578, 0]
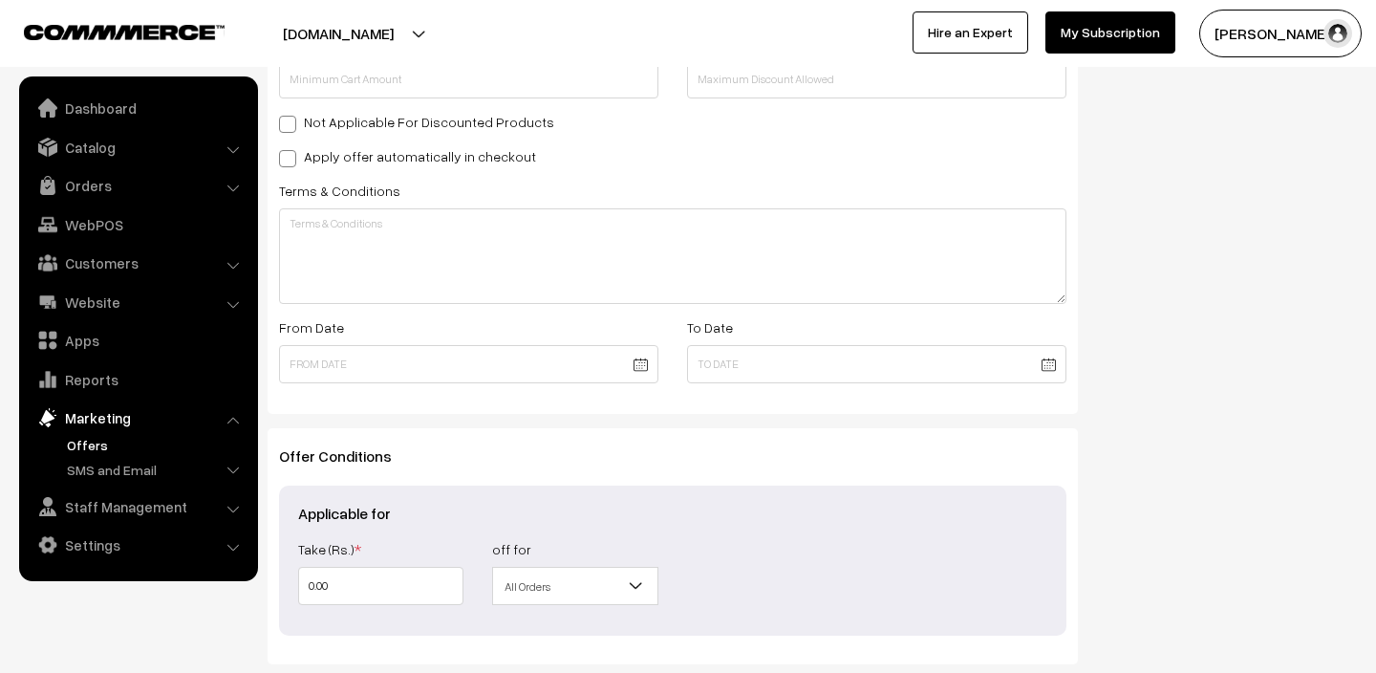
click at [638, 360] on body "Thank you for showing interest. Our team will call you shortly. Close petamore.…" at bounding box center [688, 126] width 1376 height 1408
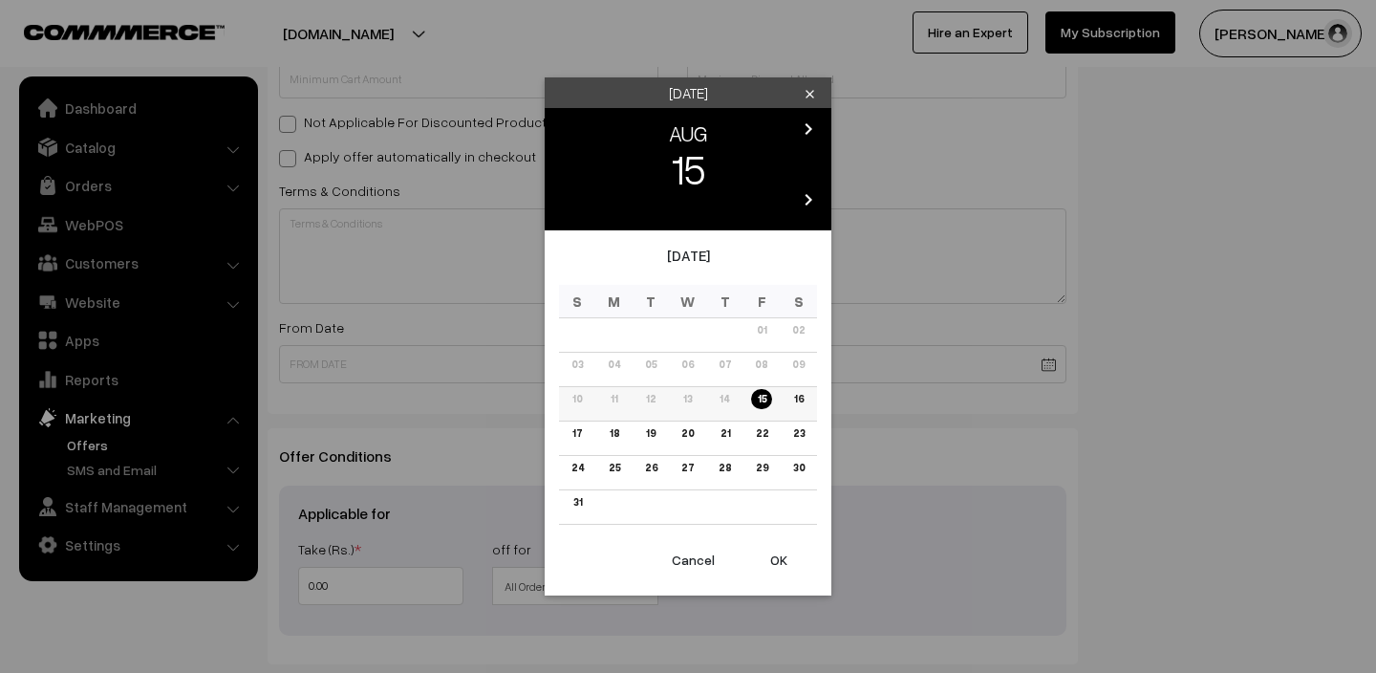
click at [760, 396] on link "15" at bounding box center [761, 399] width 20 height 20
click at [778, 547] on button "OK" at bounding box center [778, 560] width 76 height 42
type input "[DATE]"
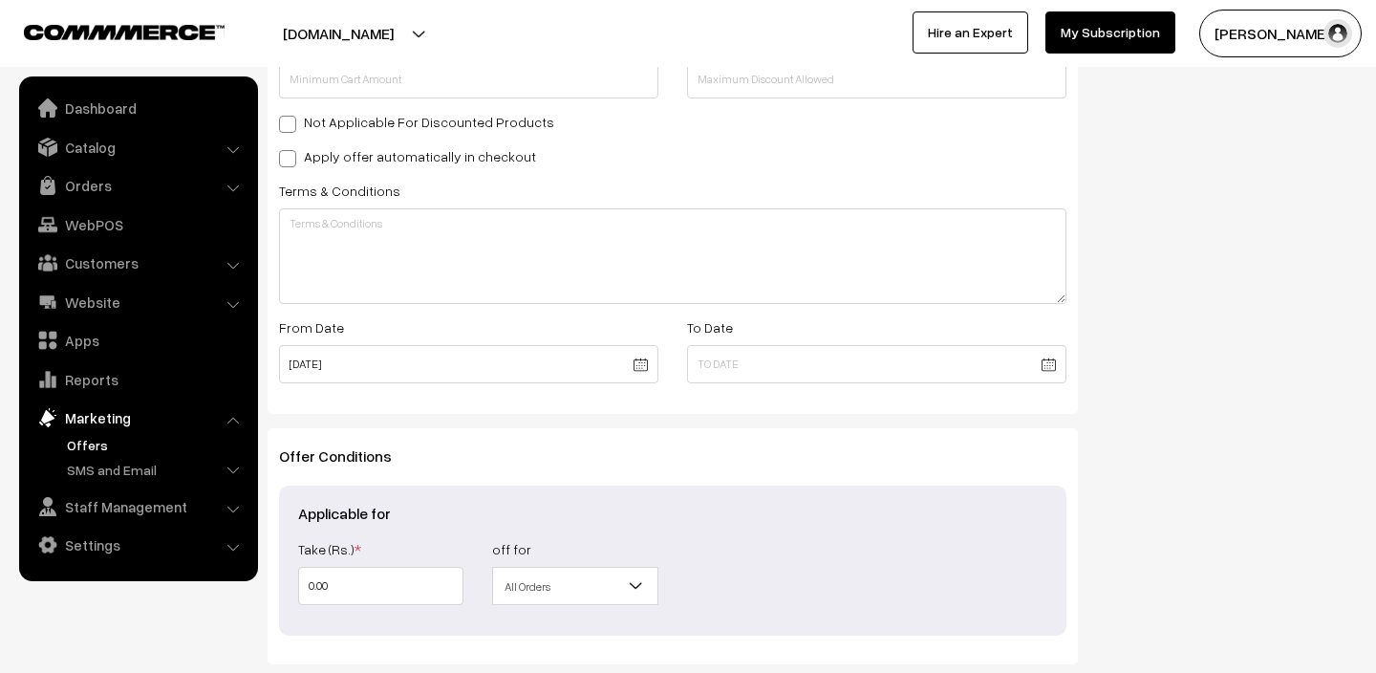
click at [1067, 369] on div "To Date" at bounding box center [877, 354] width 408 height 79
click at [1063, 368] on body "Thank you for showing interest. Our team will call you shortly. Close petamore.…" at bounding box center [688, 126] width 1376 height 1408
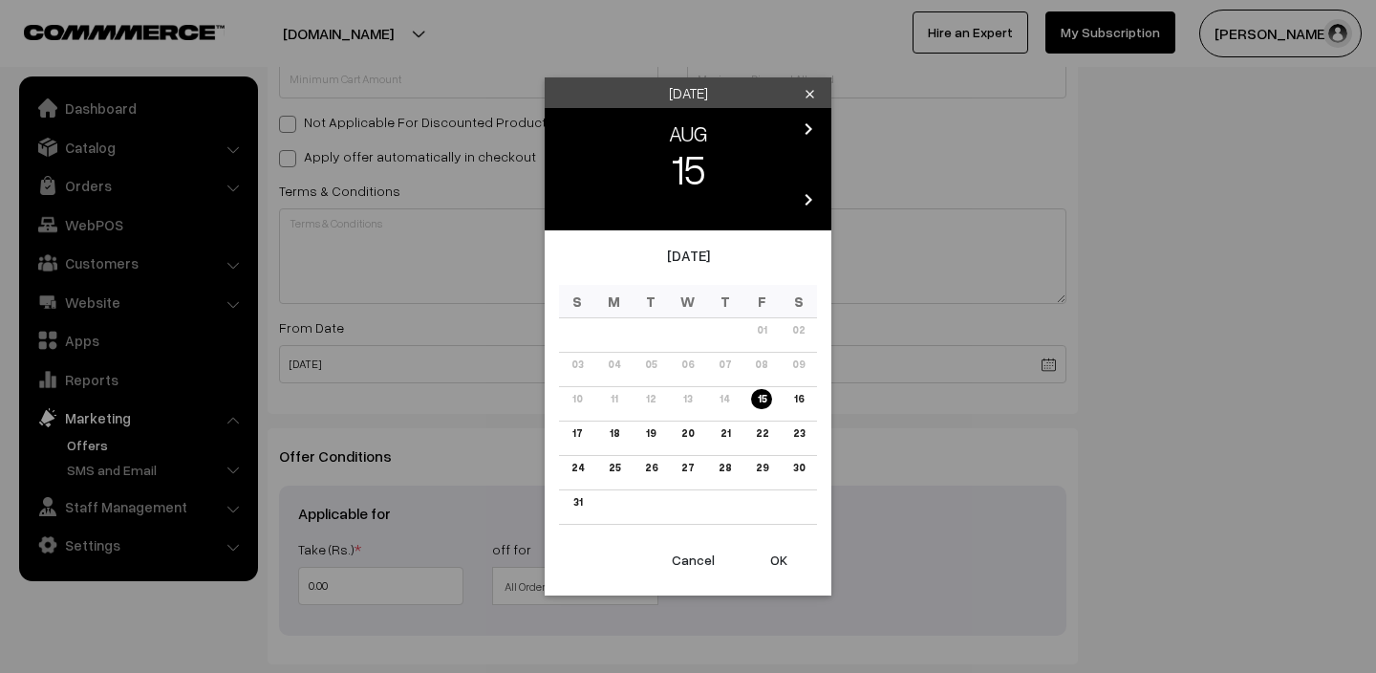
click at [808, 132] on icon "chevron_right" at bounding box center [808, 129] width 23 height 23
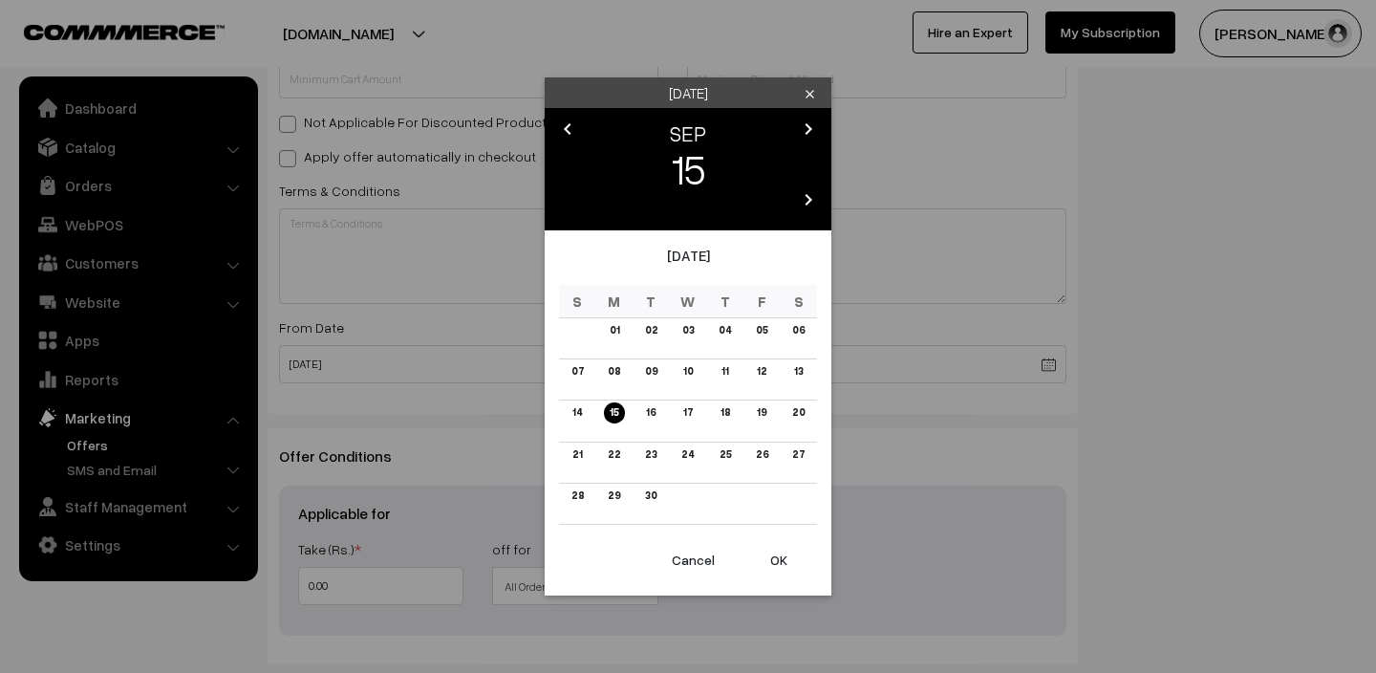
click at [808, 132] on icon "chevron_right" at bounding box center [808, 129] width 23 height 23
click at [614, 411] on link "15" at bounding box center [614, 412] width 20 height 20
click at [777, 567] on button "OK" at bounding box center [778, 560] width 76 height 42
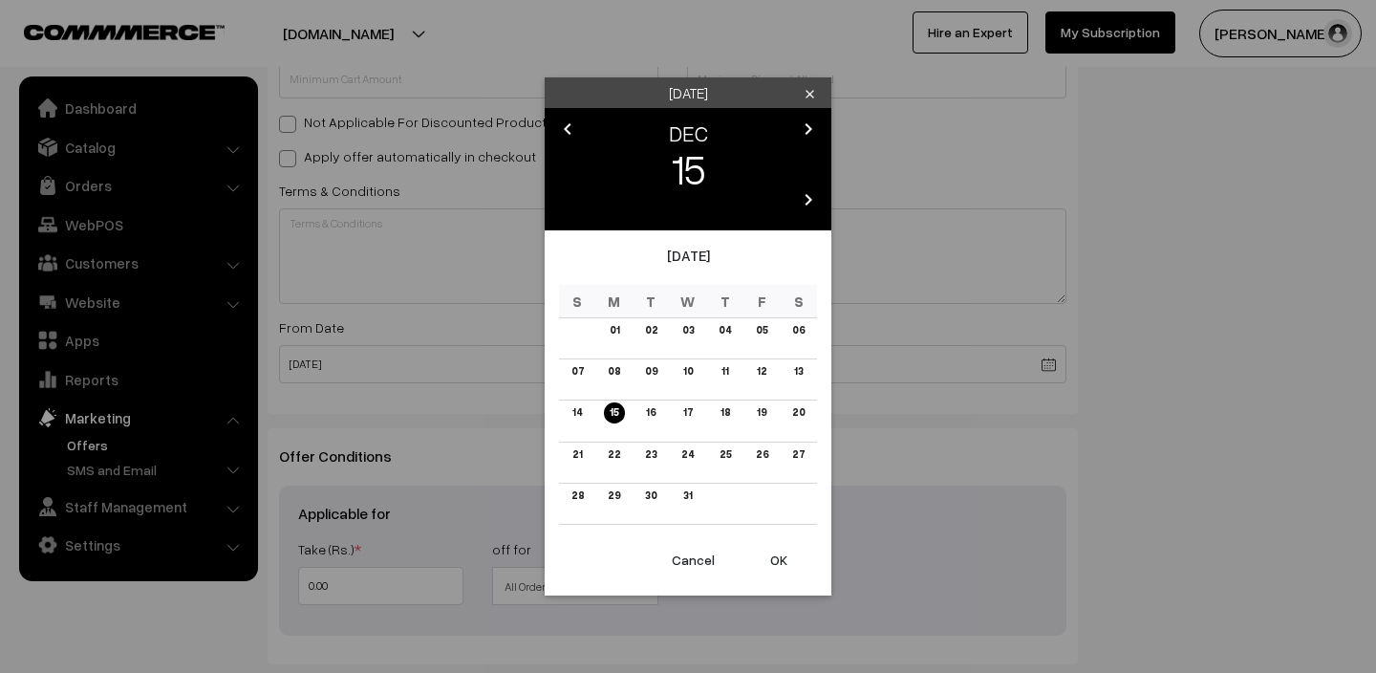
type input "[DATE]"
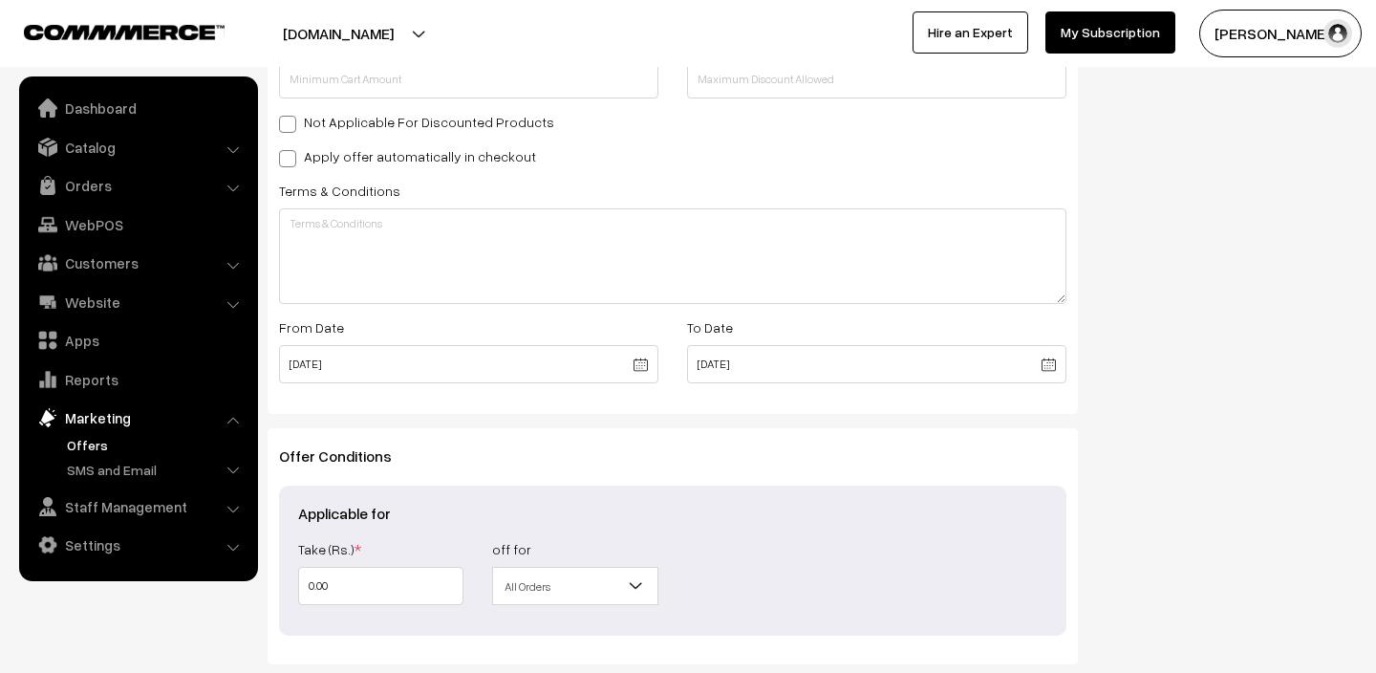
click at [1121, 555] on div "Show In Store Publish Date" at bounding box center [1232, 159] width 280 height 1124
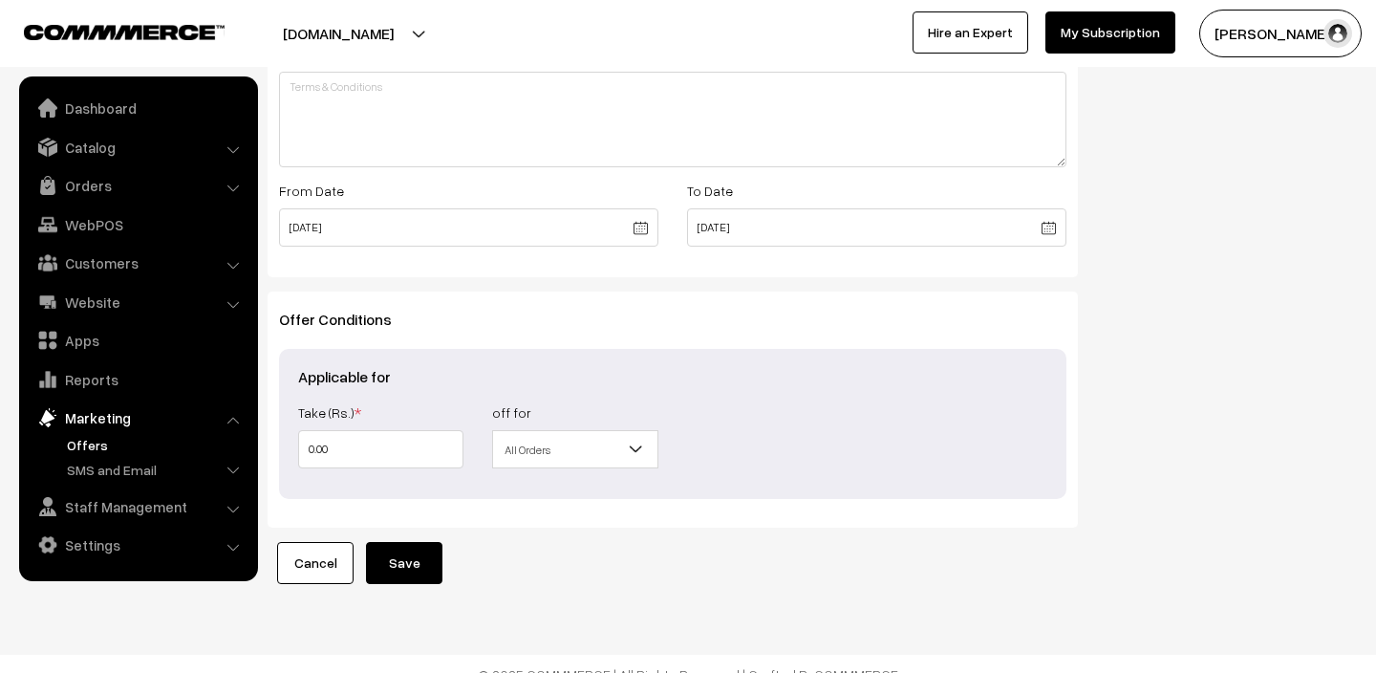
scroll to position [716, 0]
click at [603, 452] on span "All Orders" at bounding box center [574, 448] width 163 height 33
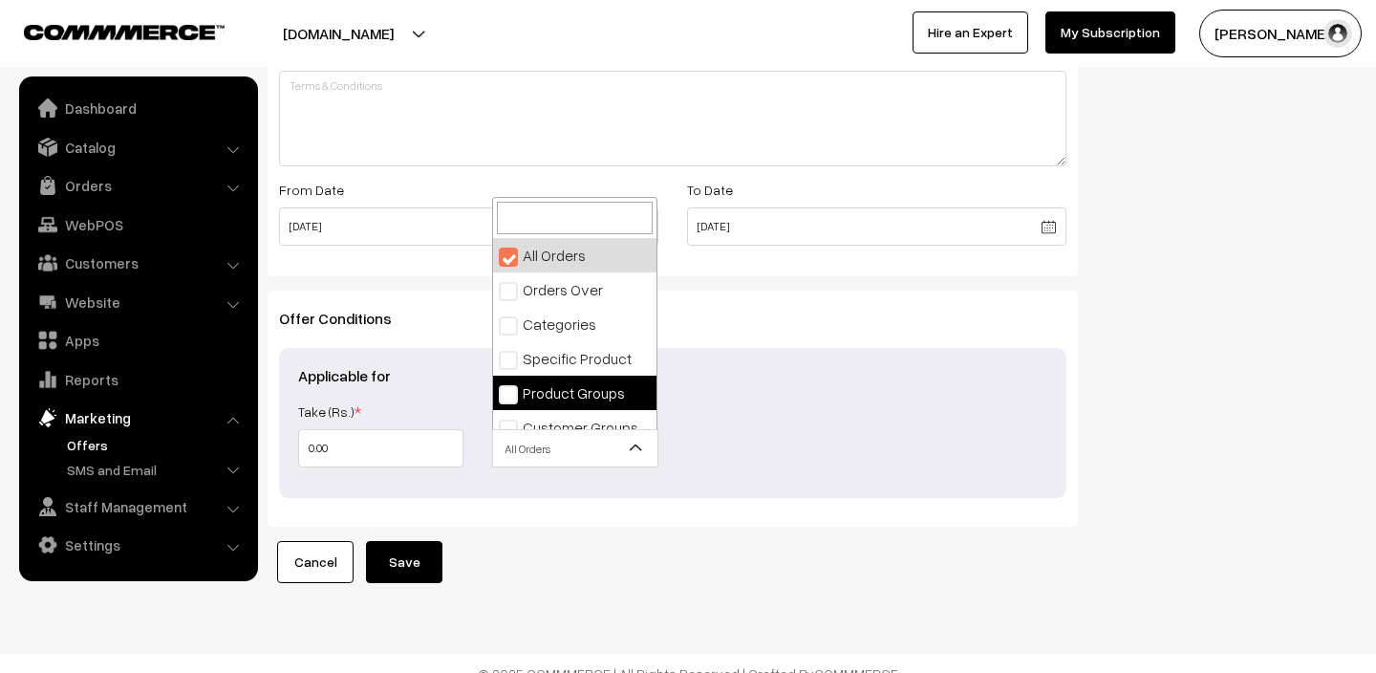
scroll to position [15, 0]
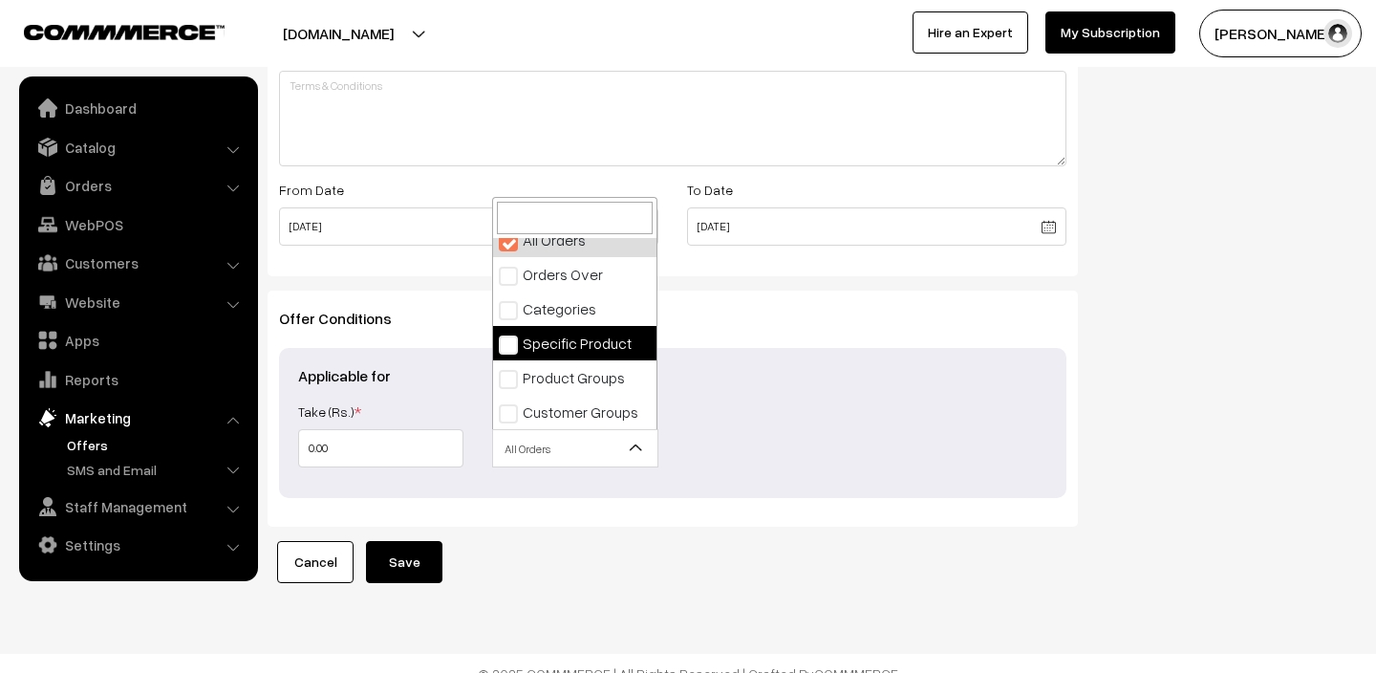
select select "4"
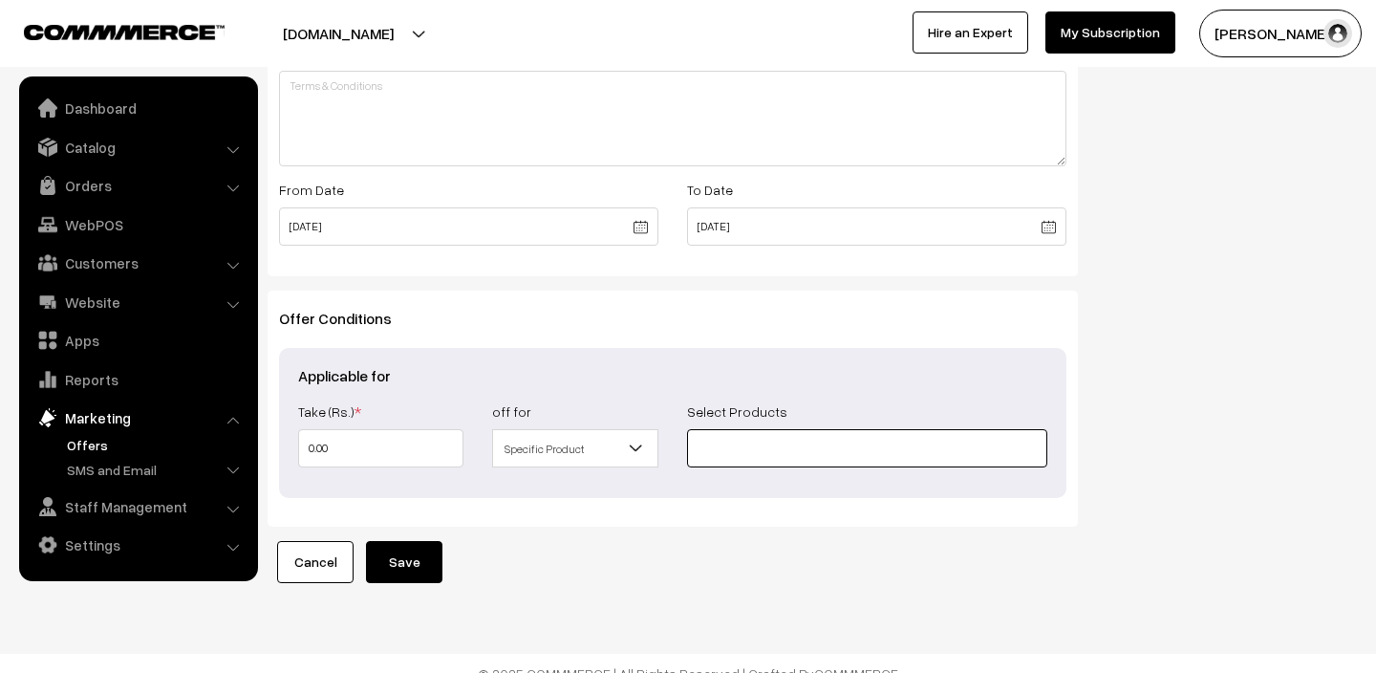
click at [748, 452] on input at bounding box center [867, 448] width 360 height 38
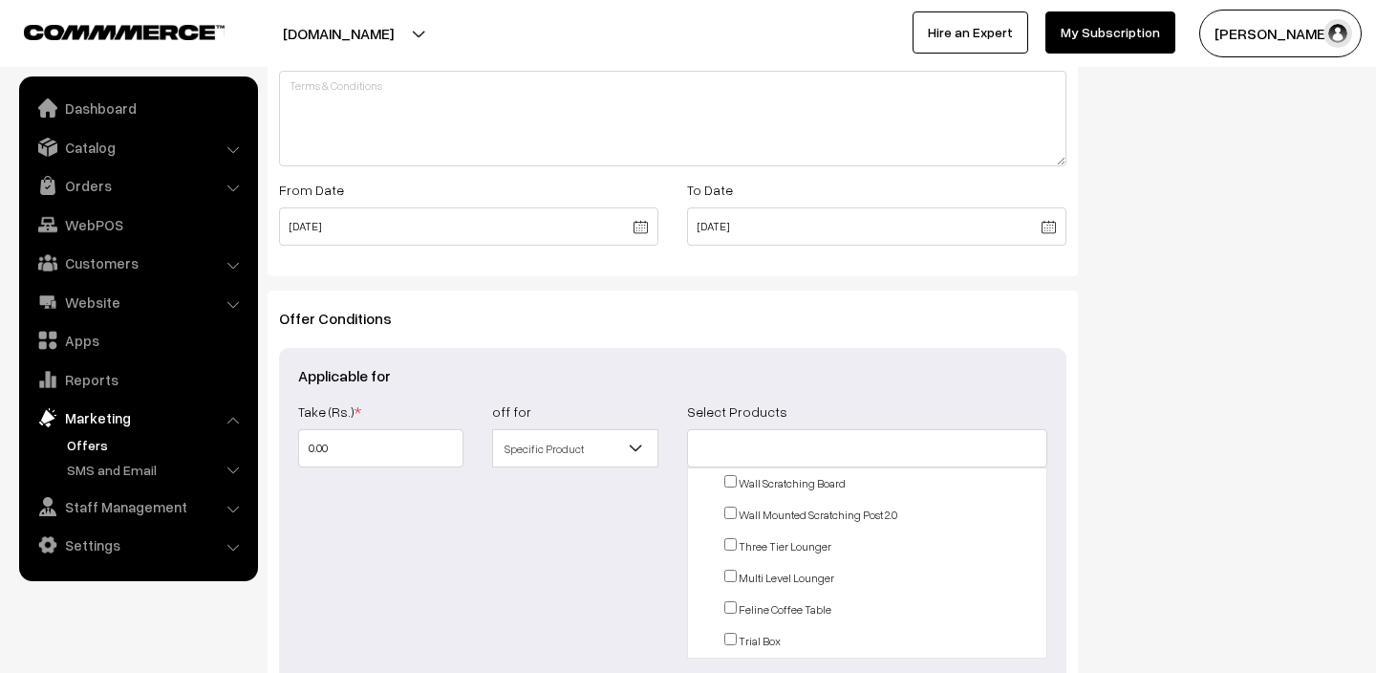
click at [732, 639] on input "checkbox" at bounding box center [730, 639] width 12 height 12
checkbox input "true"
click at [657, 607] on div "off for All Orders Orders Over Categories Specific Product Product Groups Custo…" at bounding box center [575, 528] width 194 height 259
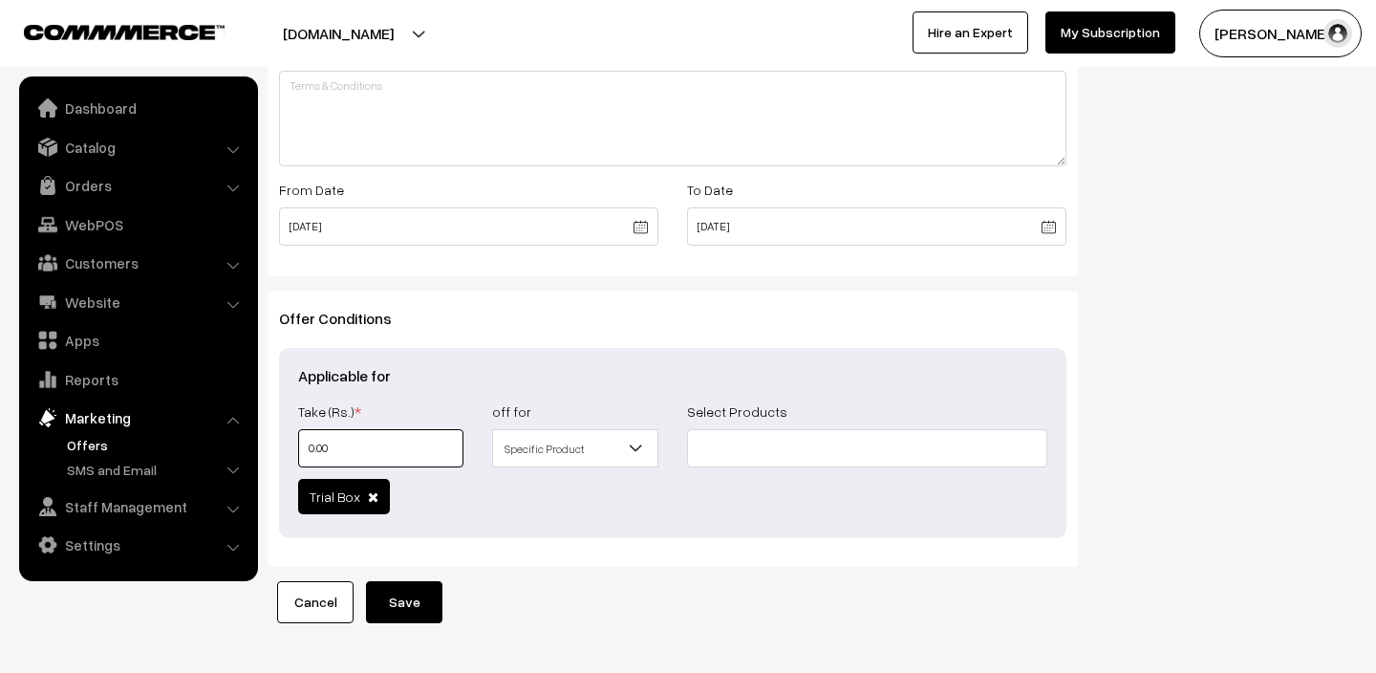
click at [438, 439] on input "0.00" at bounding box center [380, 448] width 165 height 38
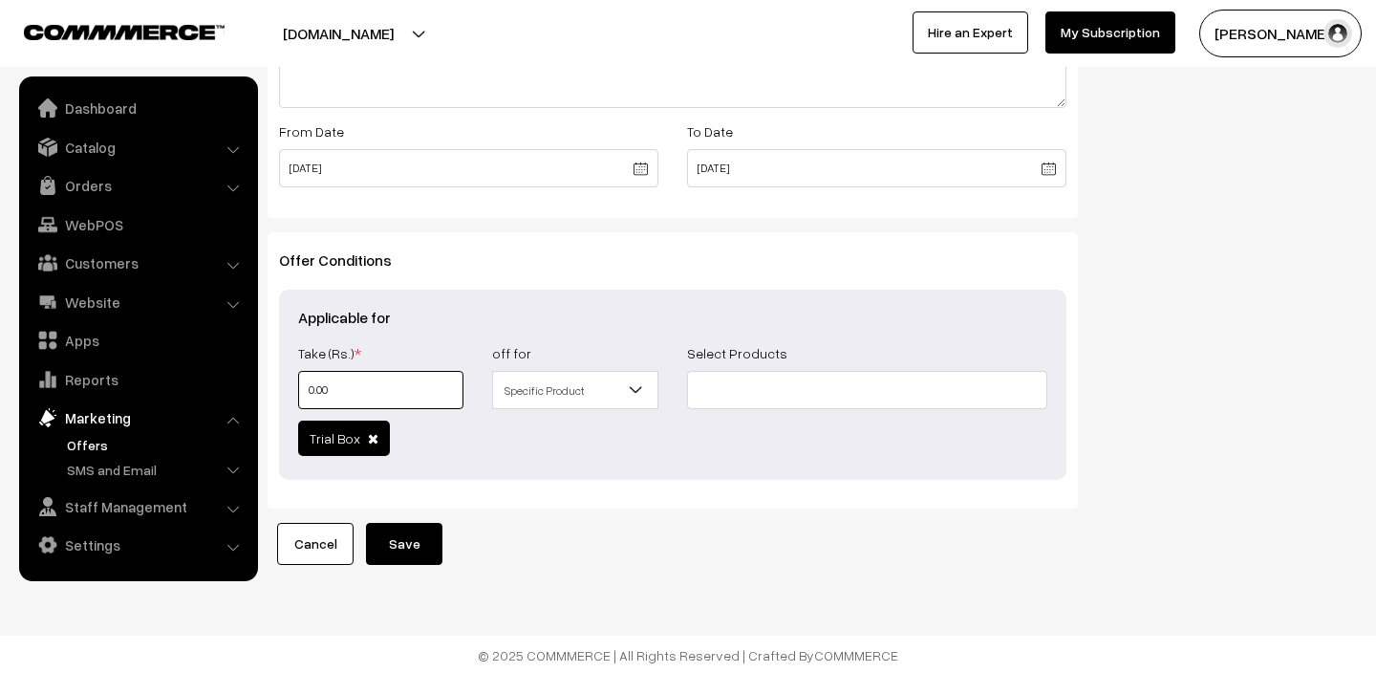
scroll to position [776, 0]
click at [586, 375] on span "Specific Product" at bounding box center [574, 388] width 163 height 33
type input "0"
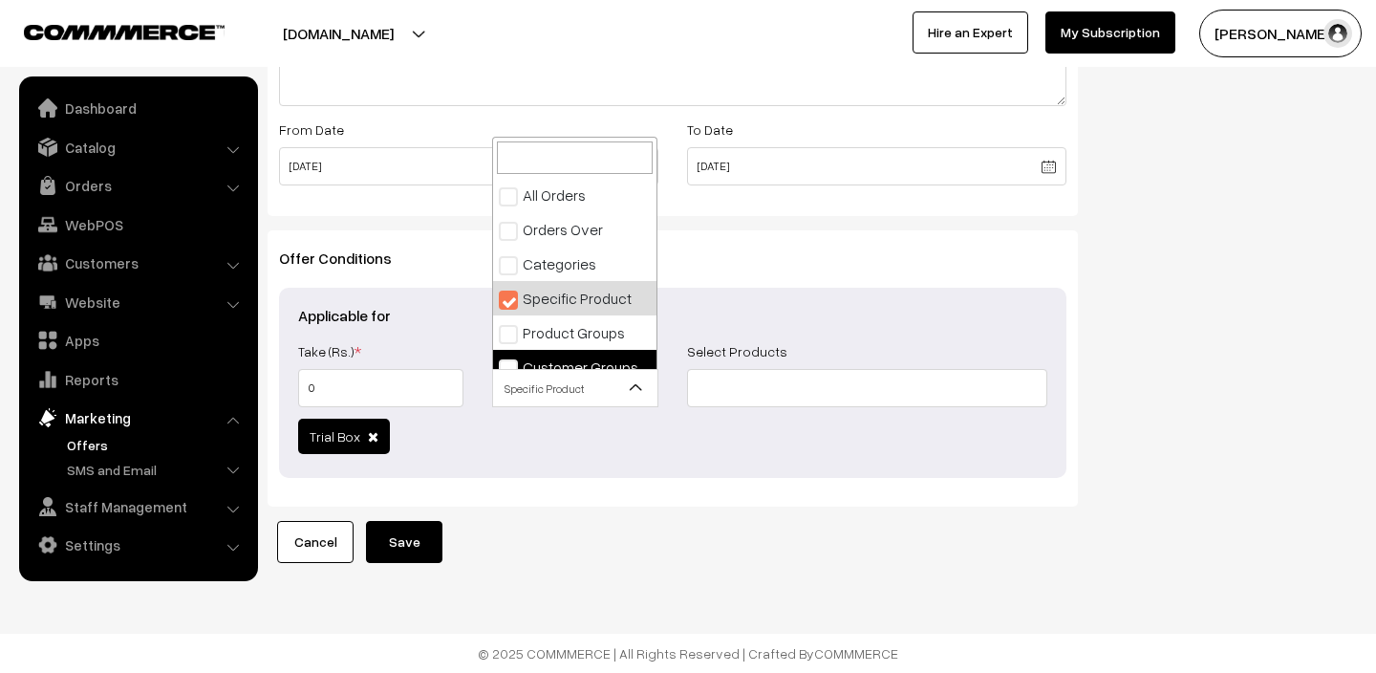
scroll to position [15, 0]
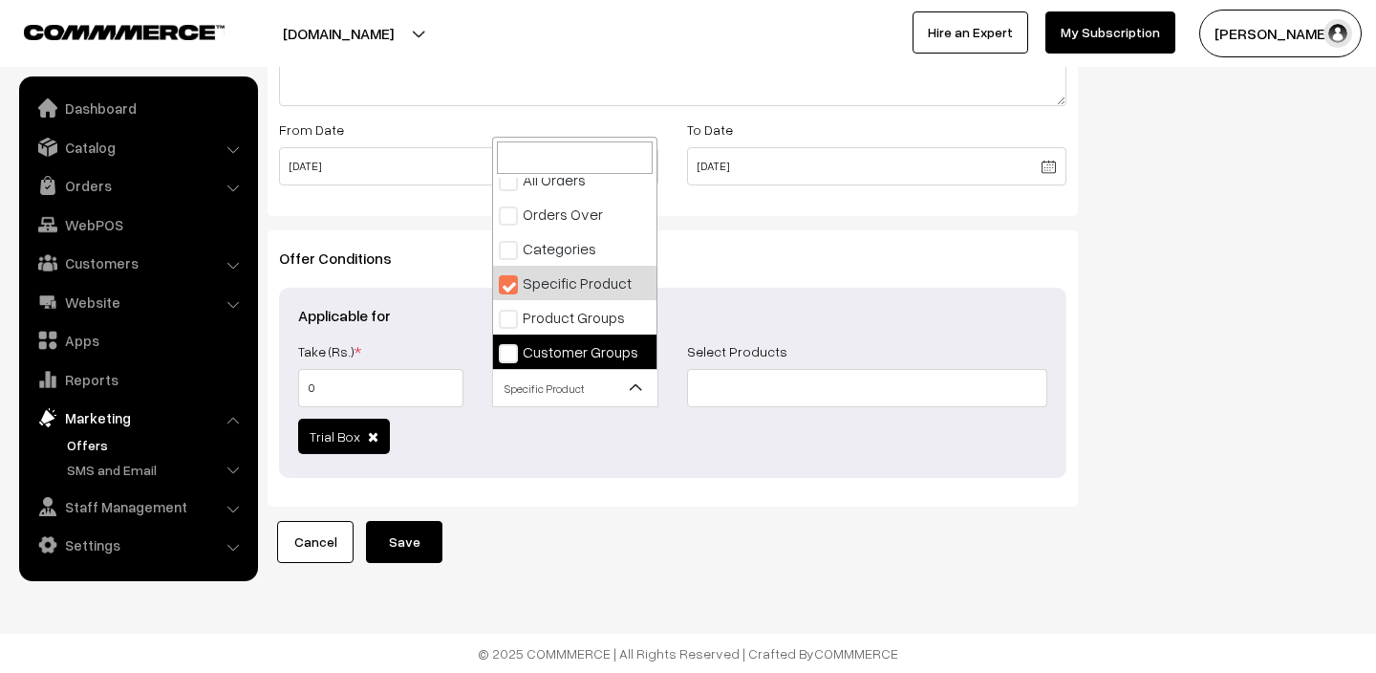
click at [553, 440] on div "Trial Box" at bounding box center [673, 438] width 778 height 40
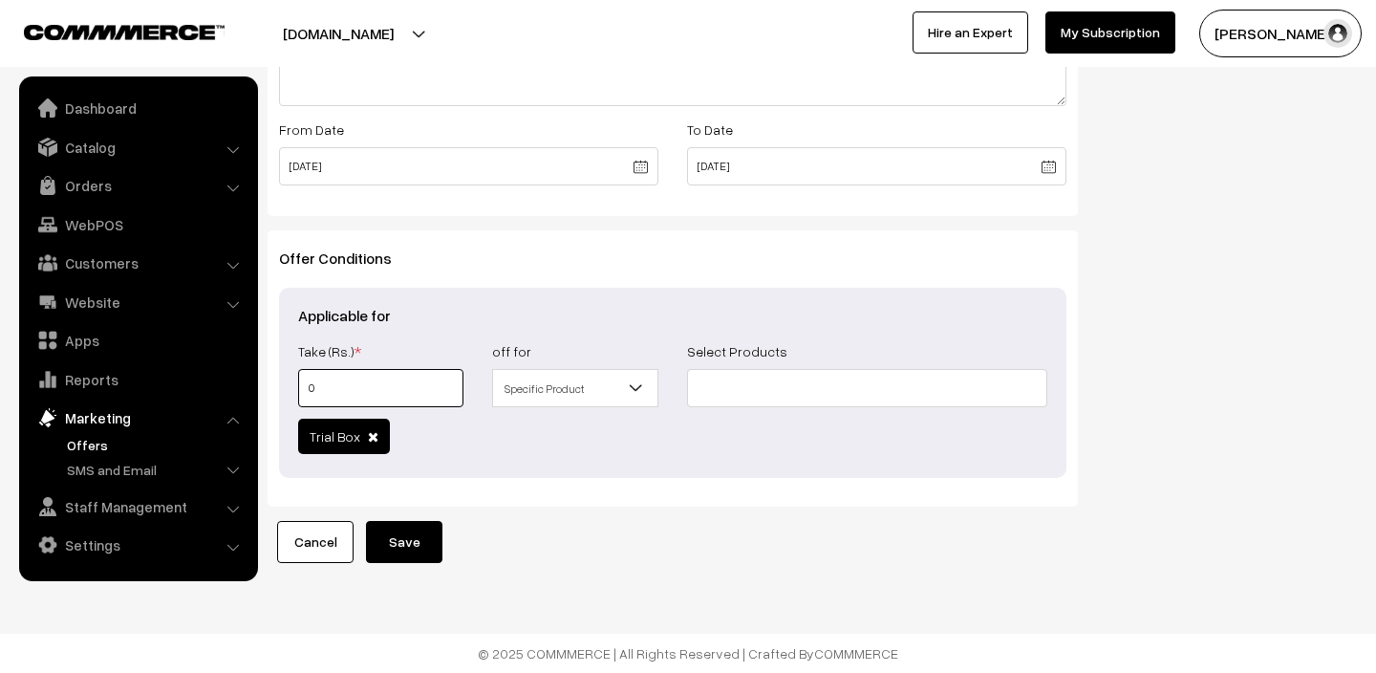
click at [431, 386] on input "0" at bounding box center [380, 388] width 165 height 38
click at [371, 438] on span at bounding box center [373, 436] width 11 height 13
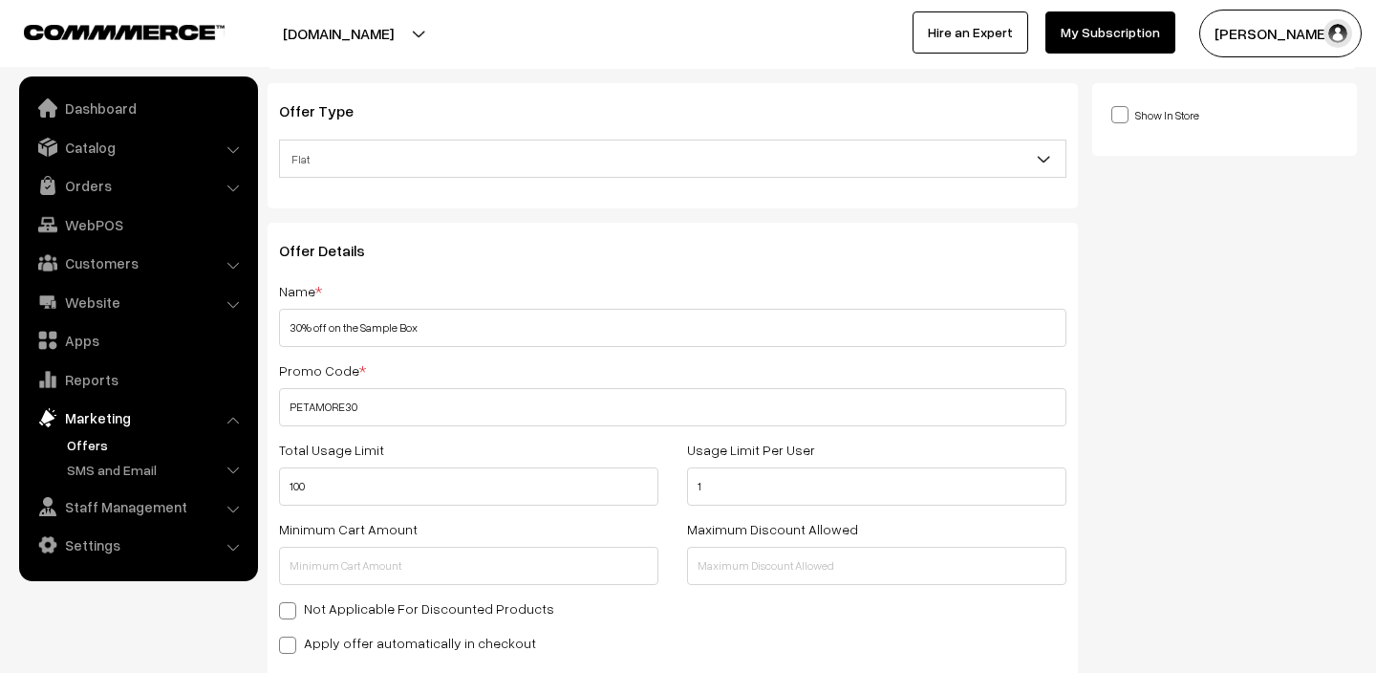
scroll to position [84, 0]
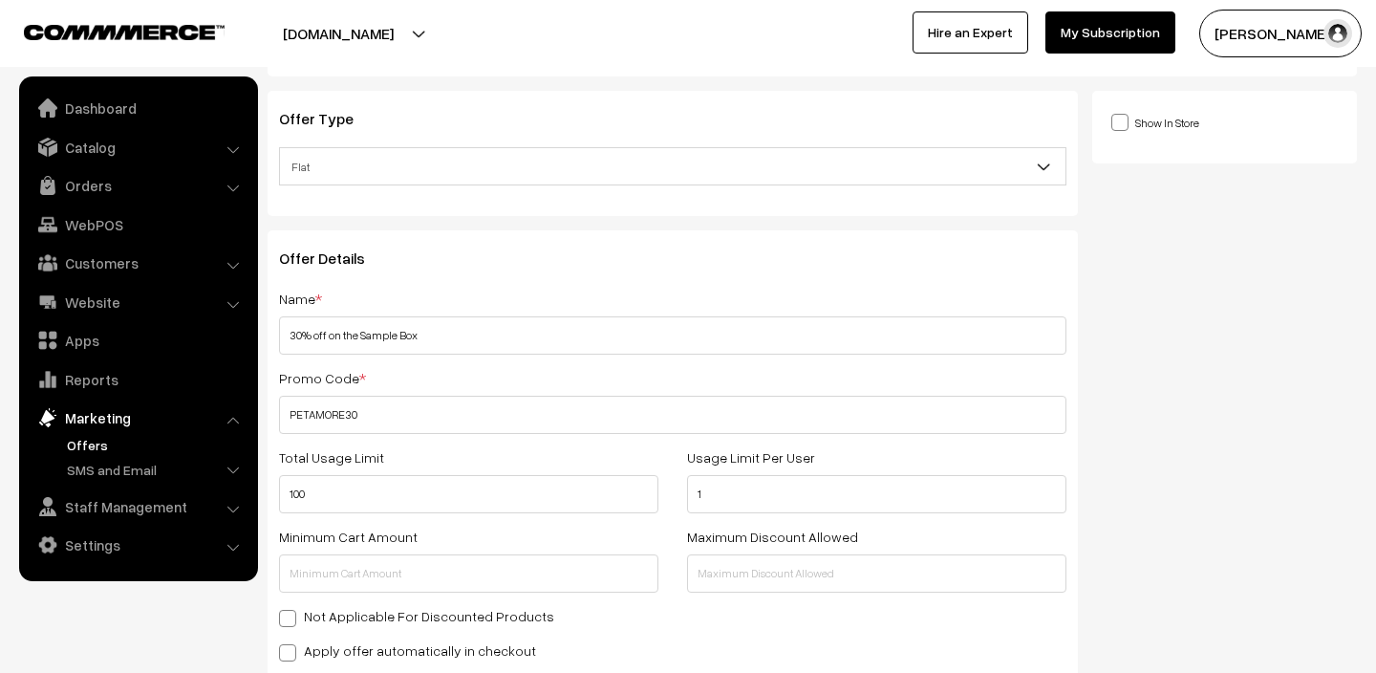
click at [885, 181] on span "Flat" at bounding box center [672, 166] width 785 height 33
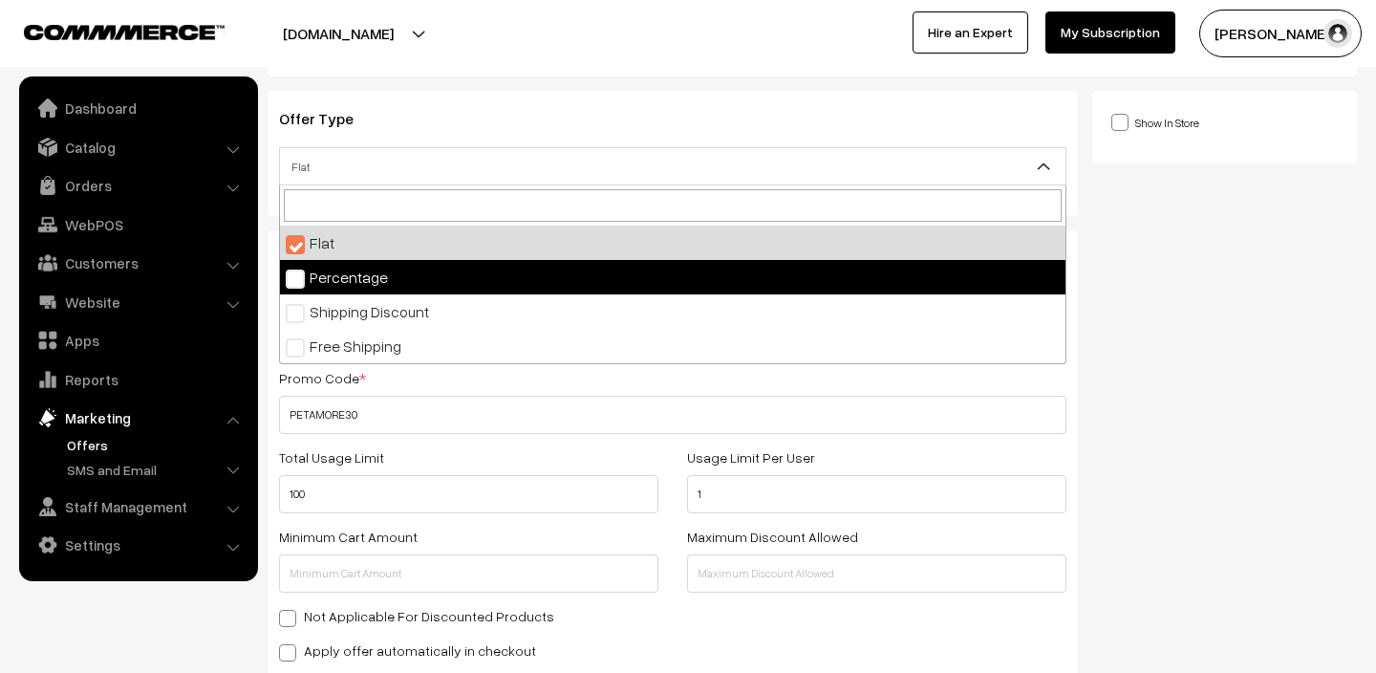
select select "2"
select select "1"
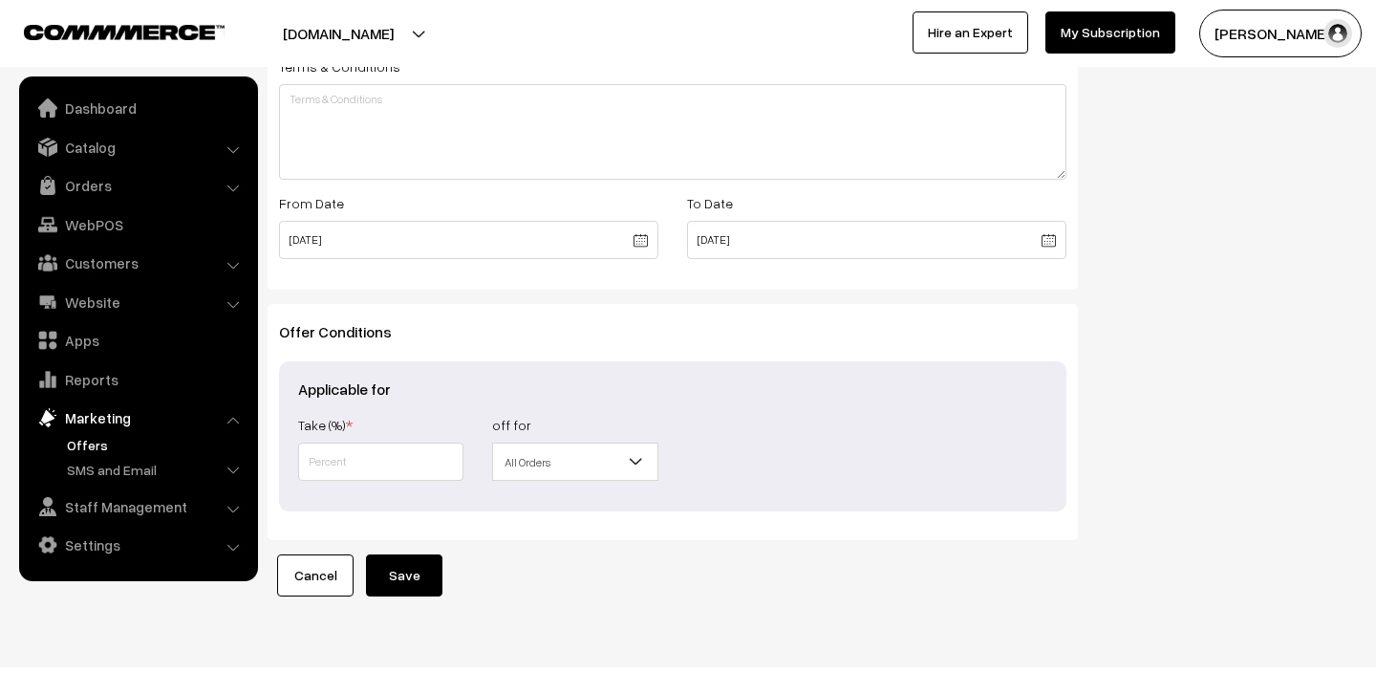
scroll to position [736, 0]
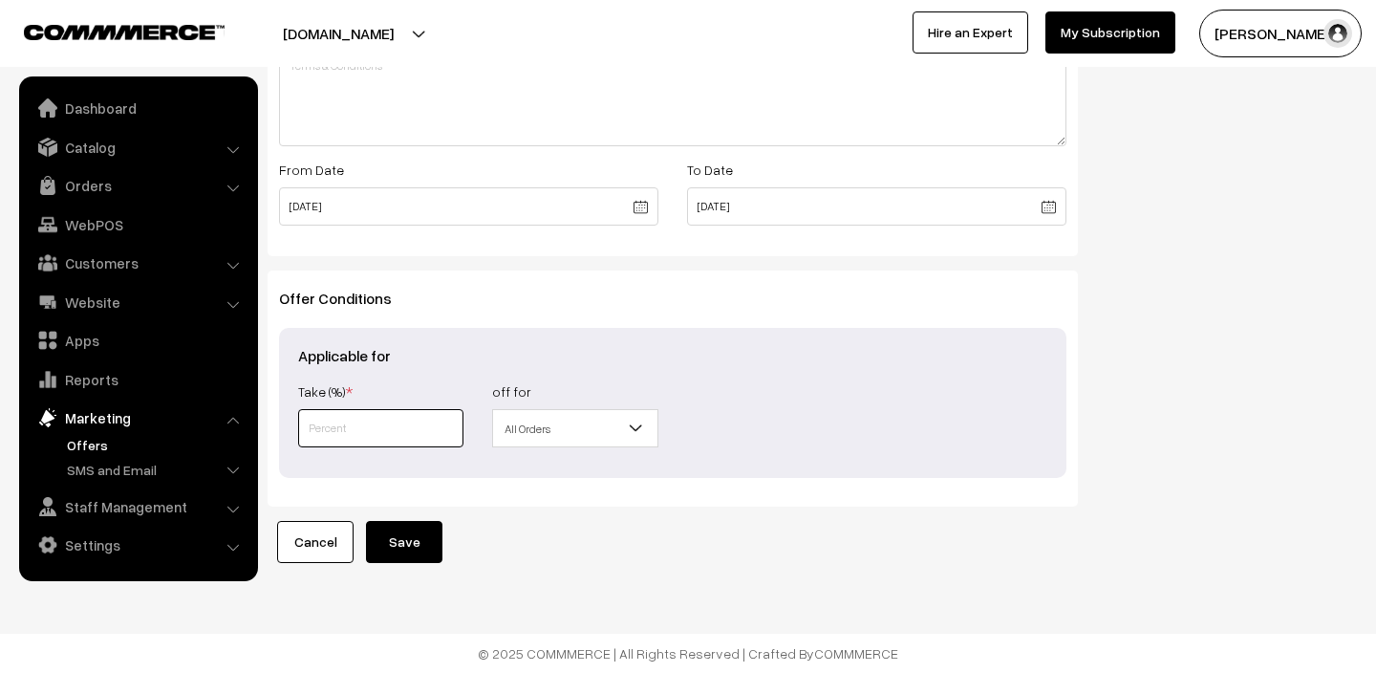
click at [397, 428] on input "text" at bounding box center [380, 428] width 165 height 38
type input "30"
click at [627, 427] on b at bounding box center [636, 427] width 19 height 19
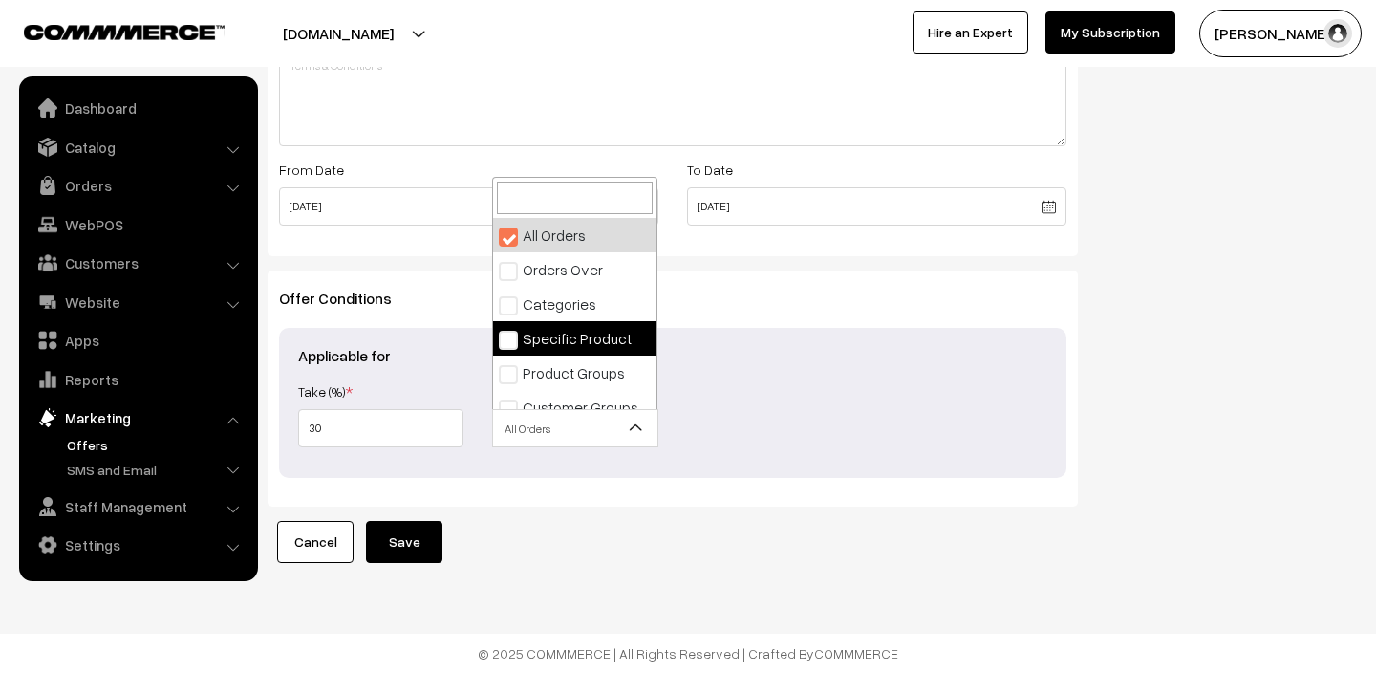
select select "4"
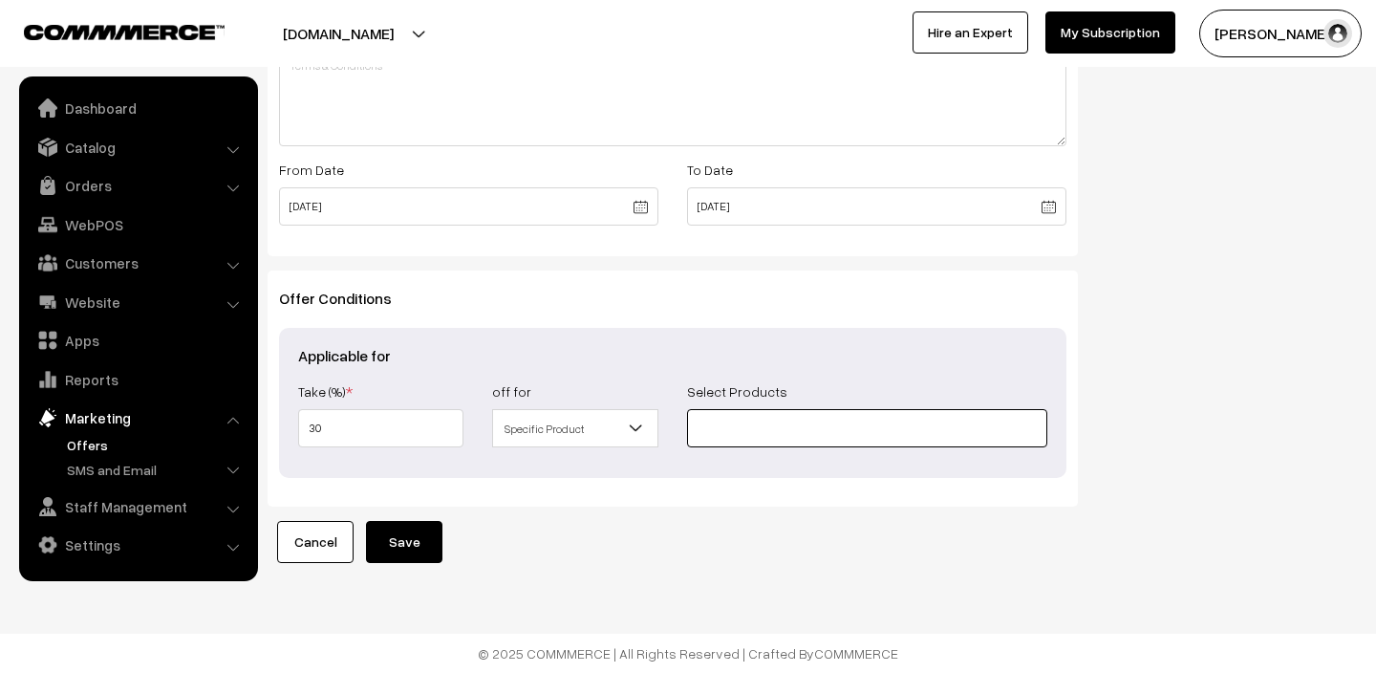
click at [738, 419] on input at bounding box center [867, 428] width 360 height 38
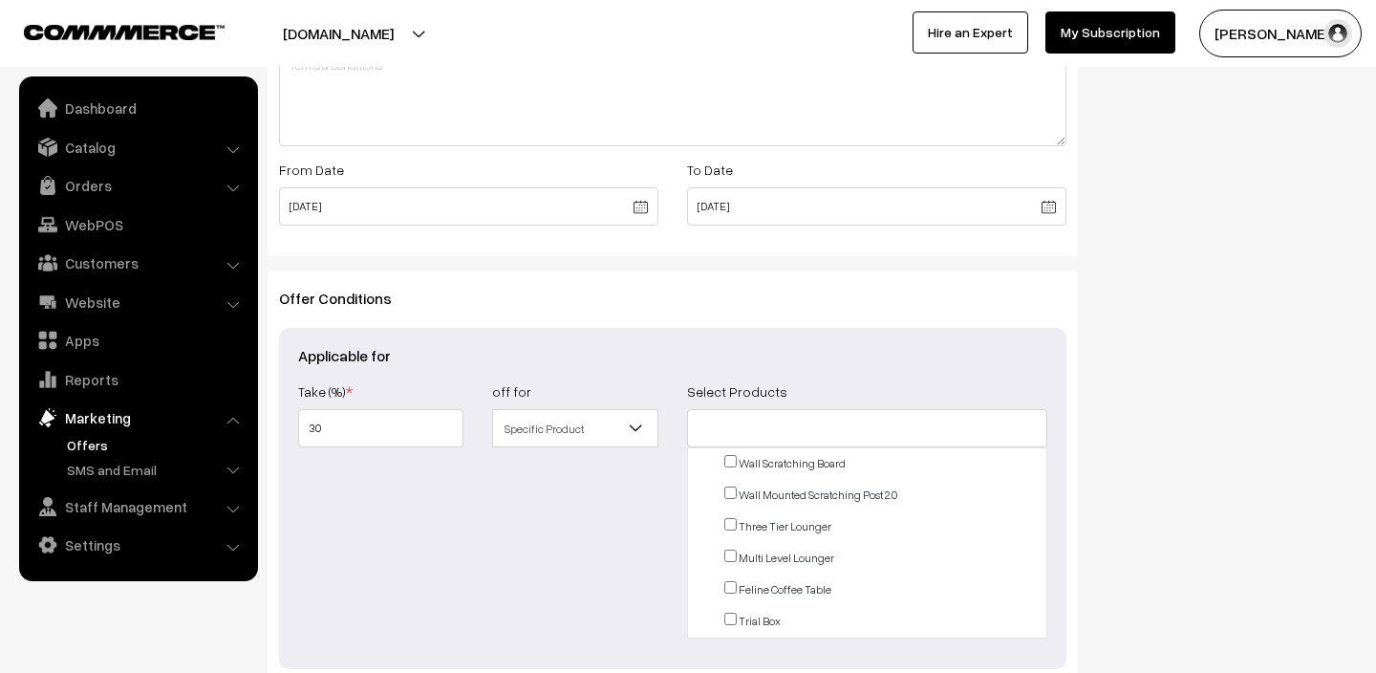
click at [729, 617] on input "checkbox" at bounding box center [730, 618] width 12 height 12
checkbox input "true"
click at [1083, 521] on div "Offer Type Flat Percentage Shipping Discount Free Shipping Percentage Offer Det…" at bounding box center [672, 116] width 839 height 1355
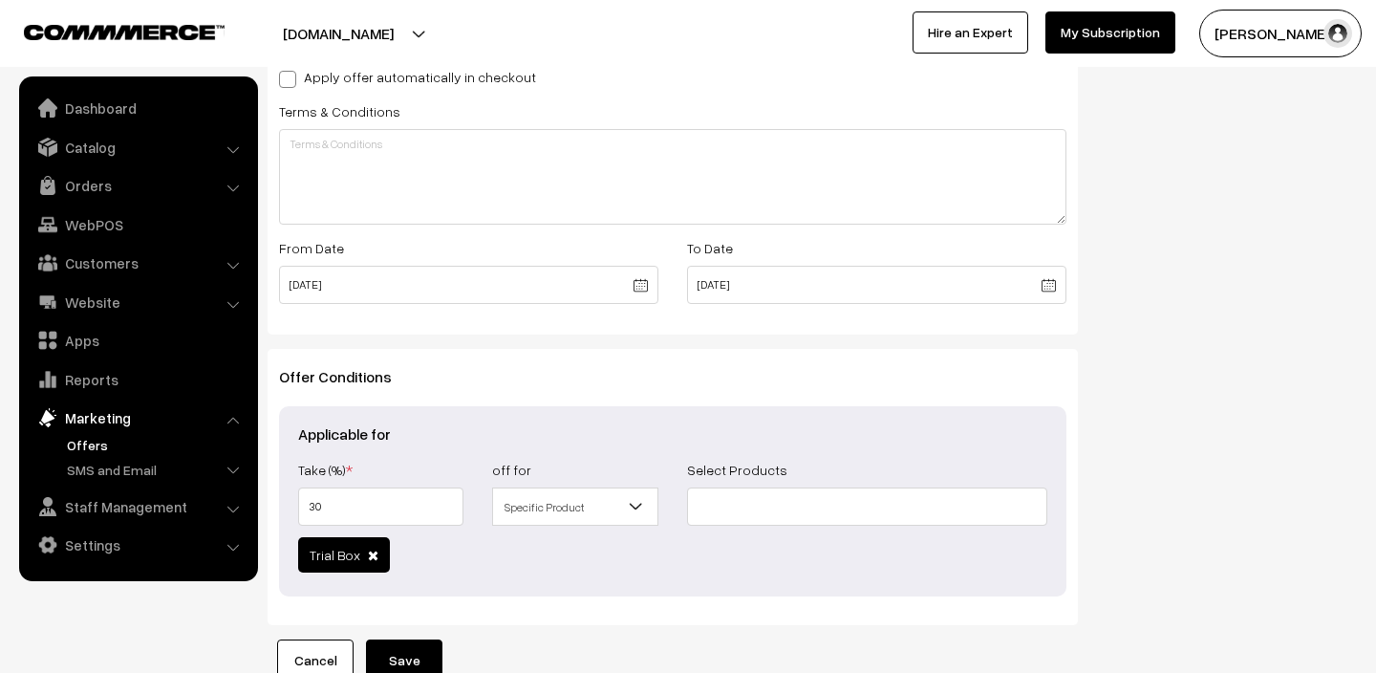
scroll to position [776, 0]
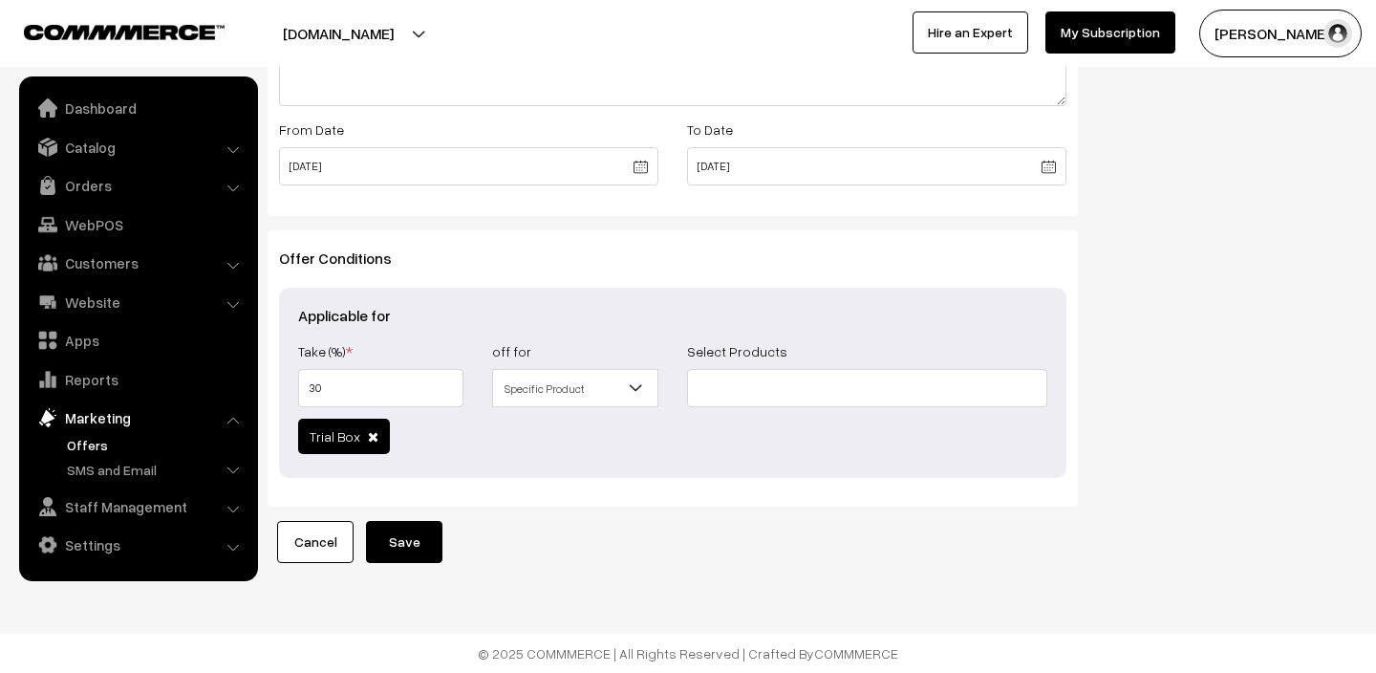
click at [421, 531] on button "Save" at bounding box center [404, 542] width 76 height 42
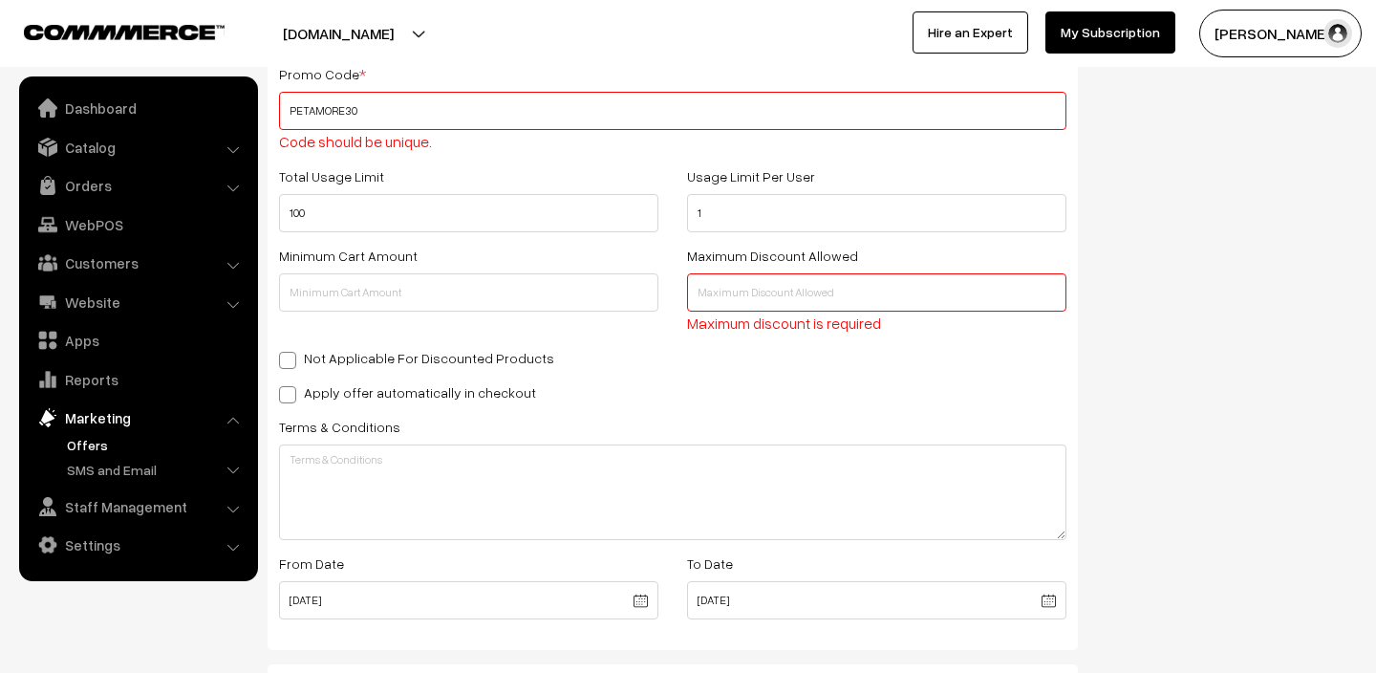
scroll to position [384, 0]
click at [343, 117] on input "PETAMORE30" at bounding box center [672, 115] width 787 height 38
click at [461, 116] on input "PETAMORE30" at bounding box center [672, 115] width 787 height 38
type input "P"
type input "TEST30"
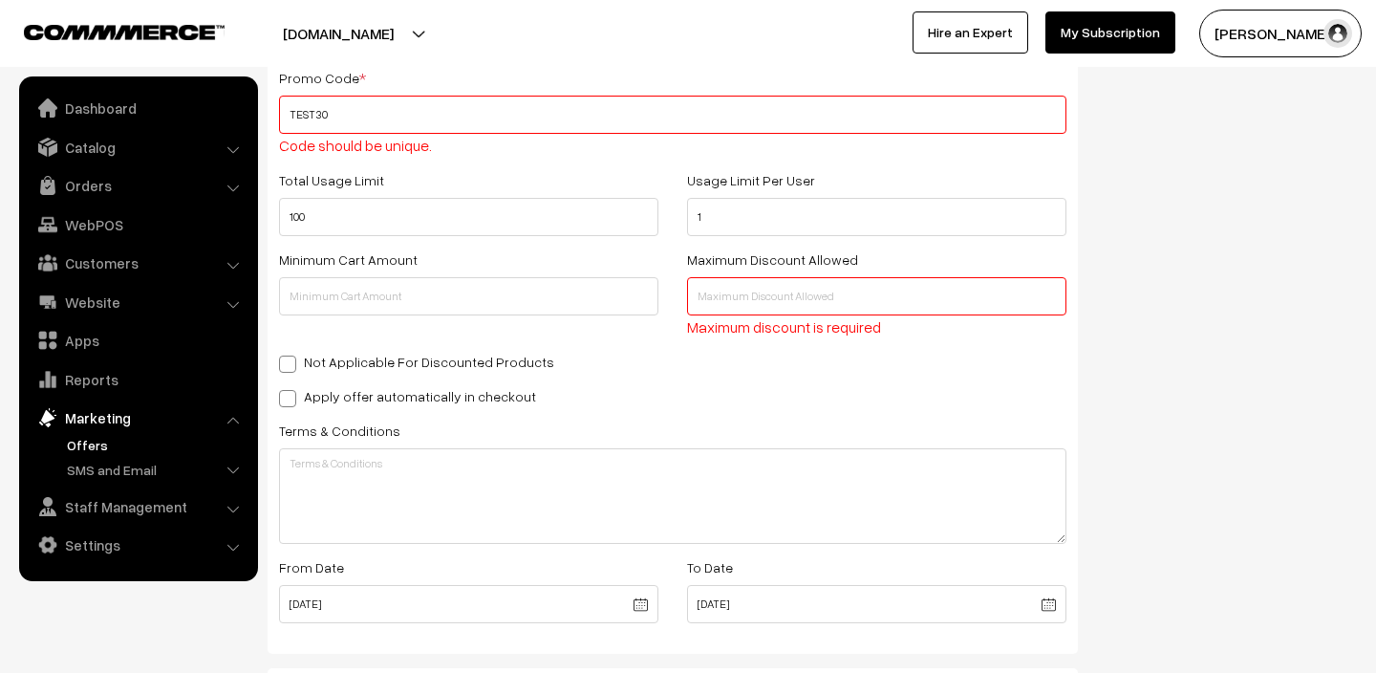
click at [755, 302] on input "text" at bounding box center [876, 296] width 379 height 38
type input "10000000"
click at [1266, 590] on div "Show In Store Publish Date" at bounding box center [1232, 396] width 280 height 1210
click at [1166, 515] on div "Show In Store Publish Date" at bounding box center [1232, 396] width 280 height 1210
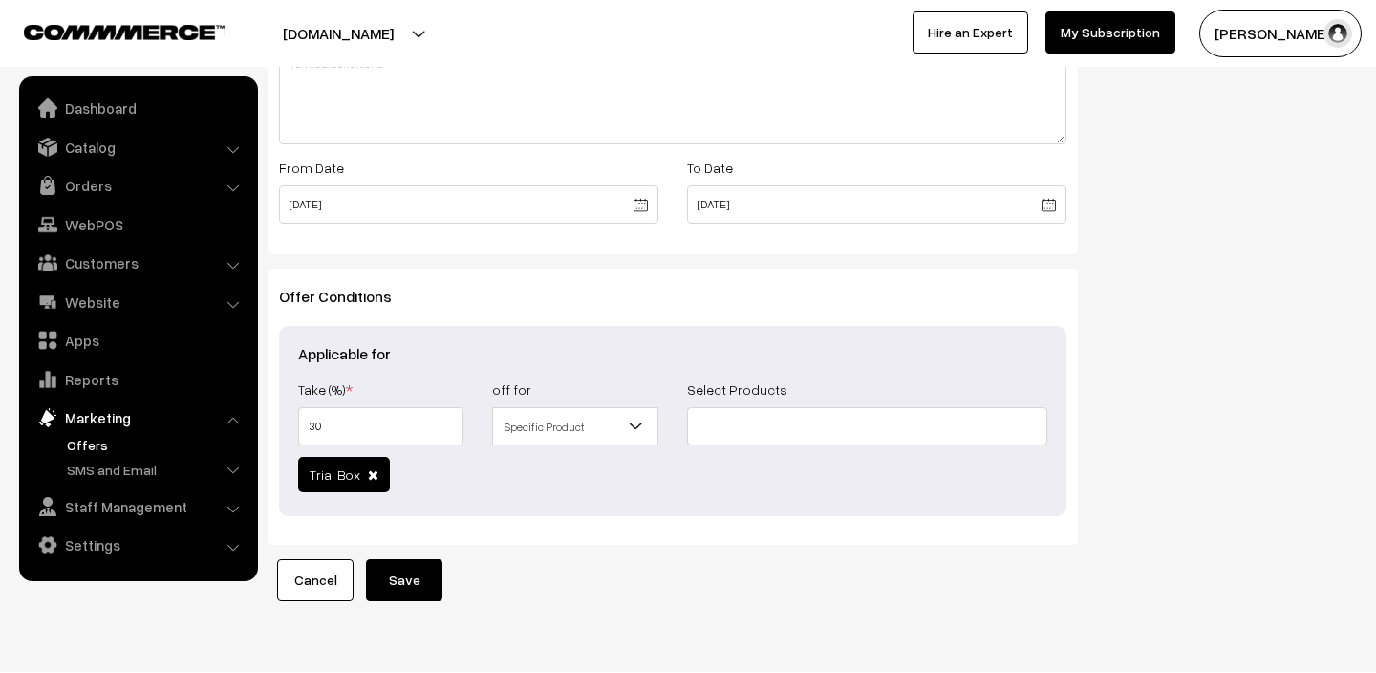
scroll to position [822, 0]
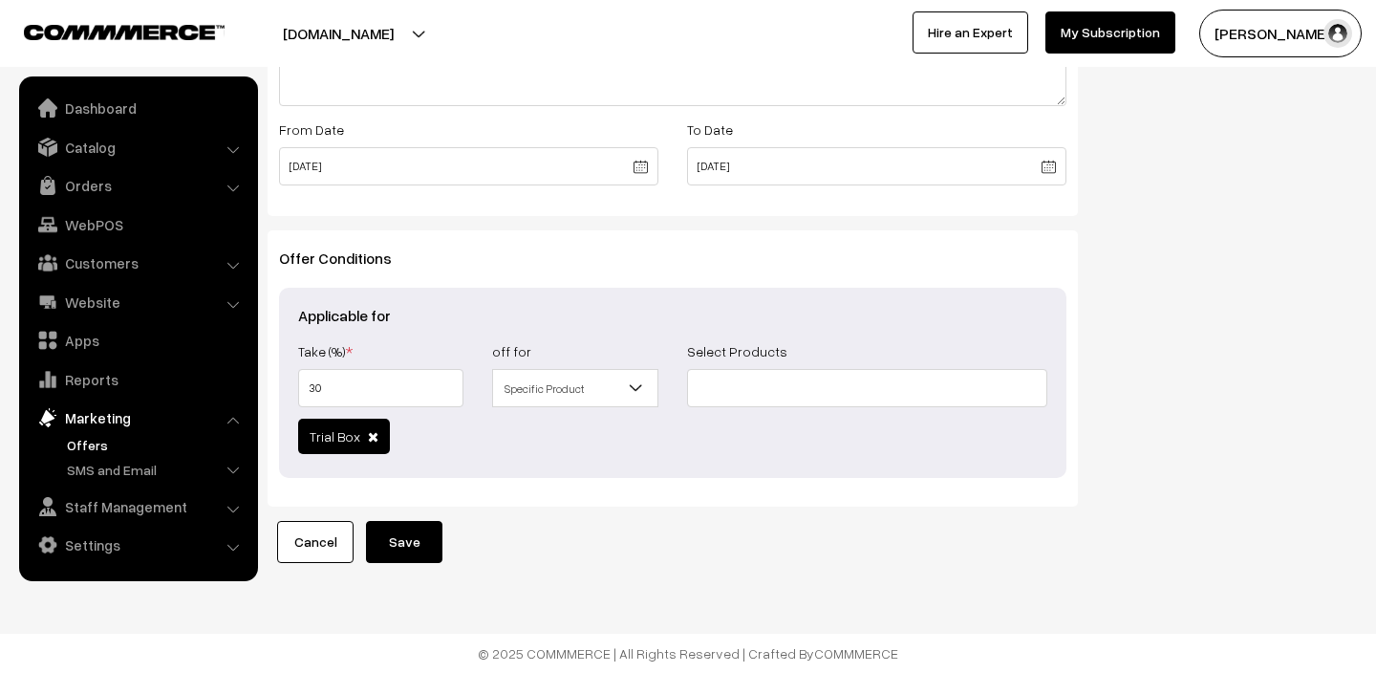
click at [411, 543] on button "Save" at bounding box center [404, 542] width 76 height 42
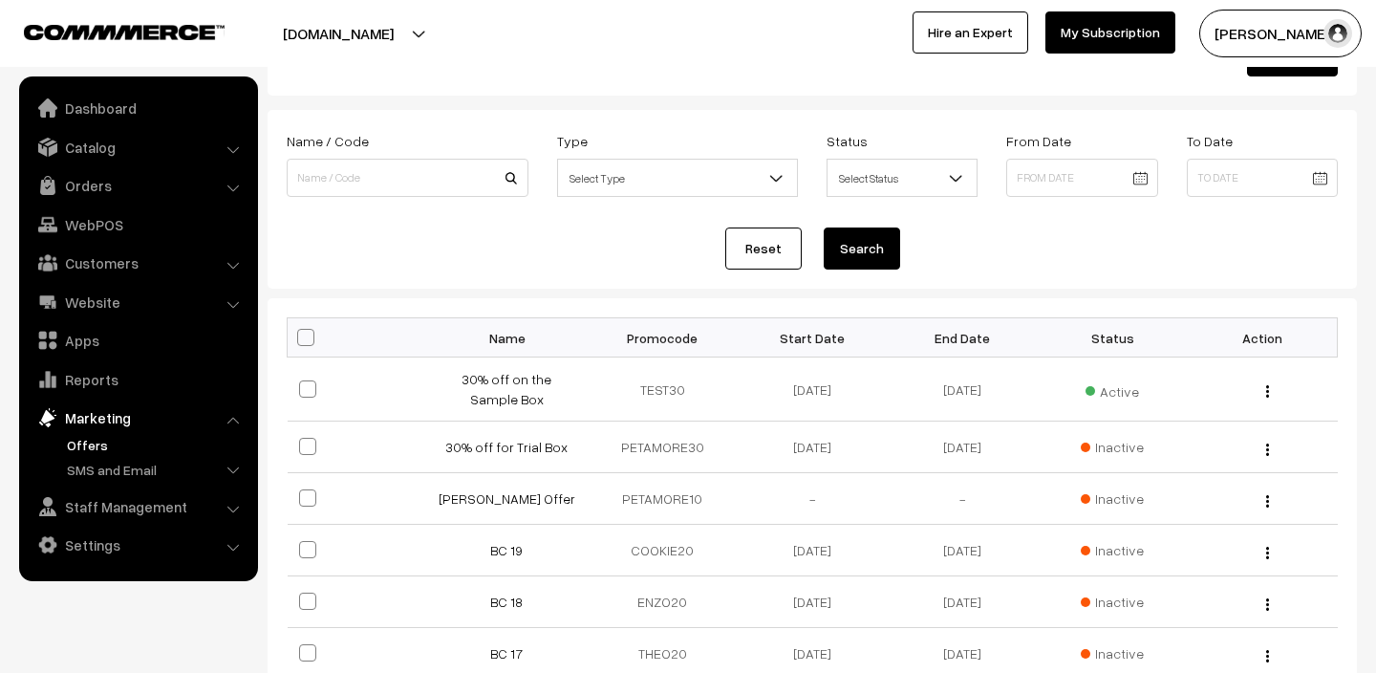
scroll to position [86, 0]
